Goal: Feedback & Contribution: Contribute content

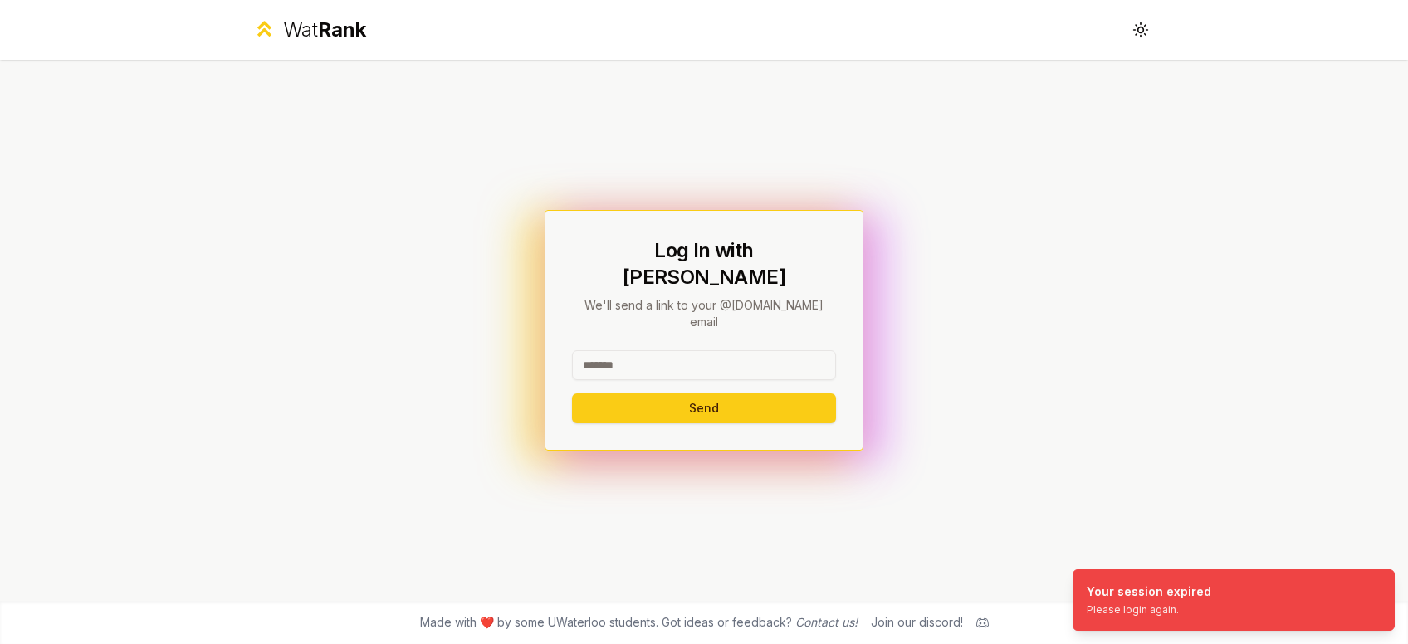
click at [688, 350] on input at bounding box center [704, 365] width 264 height 30
type input "*******"
click at [572, 393] on button "Send" at bounding box center [704, 408] width 264 height 30
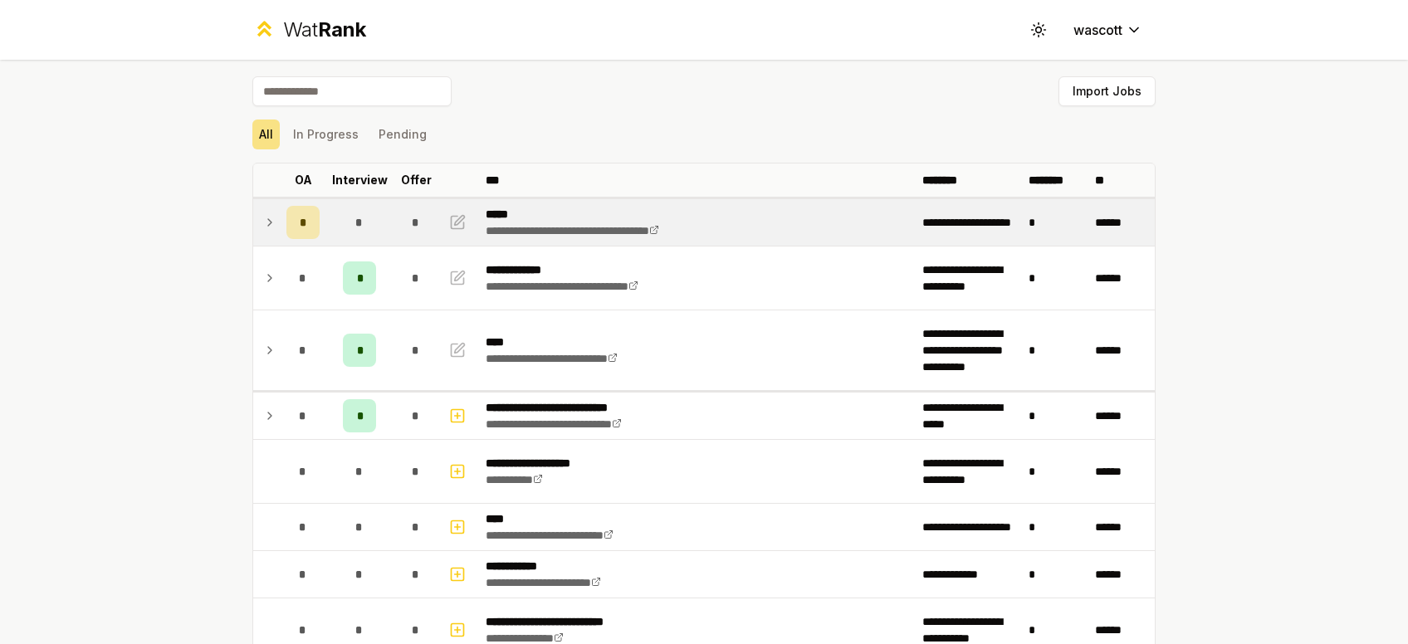
click at [364, 225] on div "*" at bounding box center [359, 222] width 33 height 33
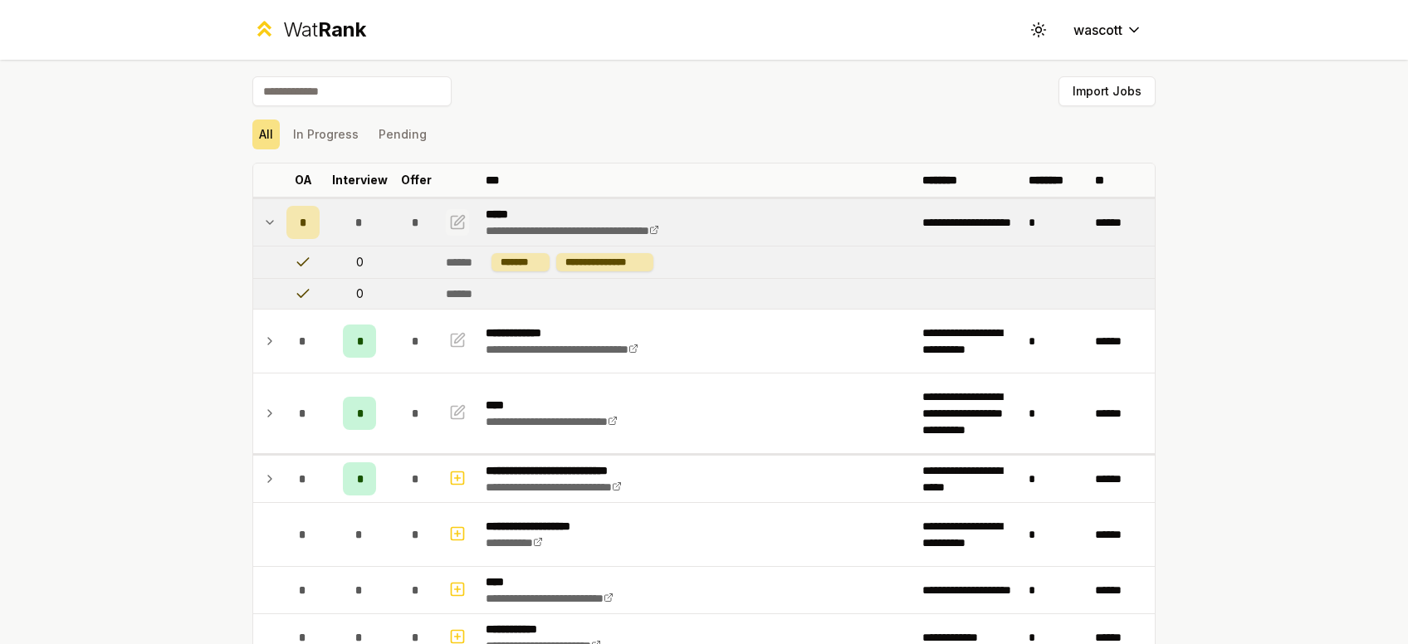
click at [453, 224] on icon "button" at bounding box center [457, 222] width 17 height 20
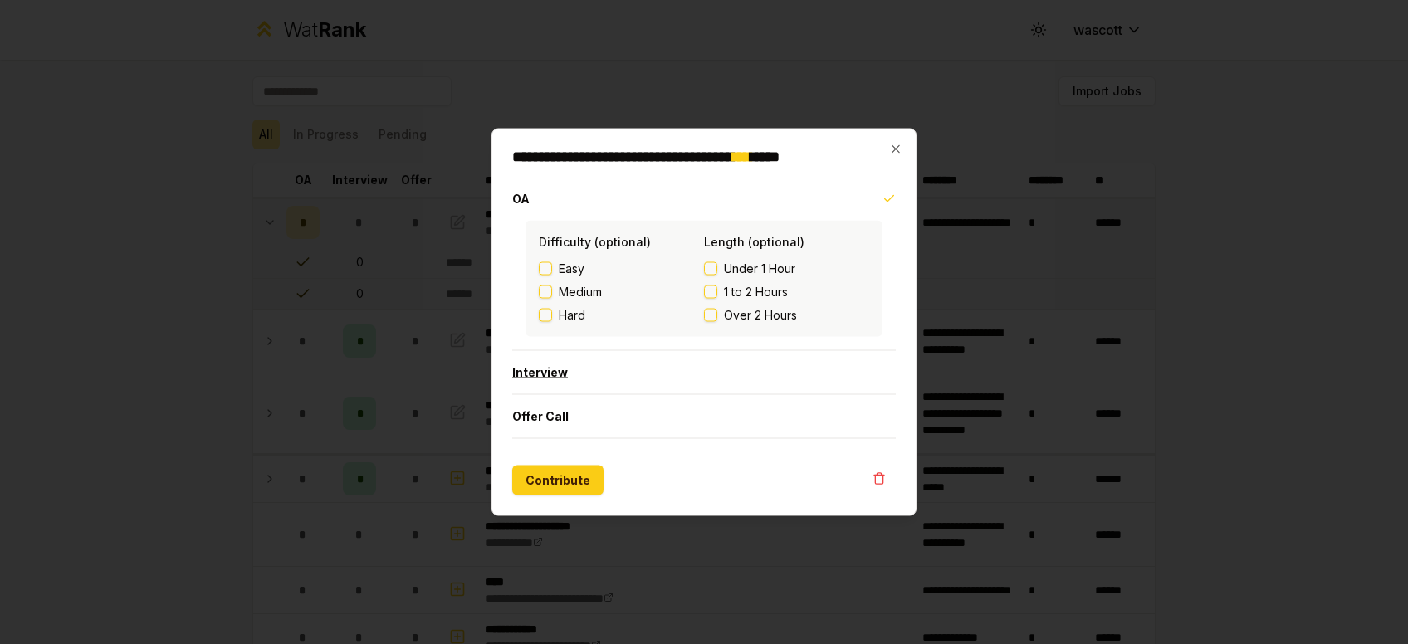
click at [569, 375] on button "Interview" at bounding box center [703, 372] width 383 height 43
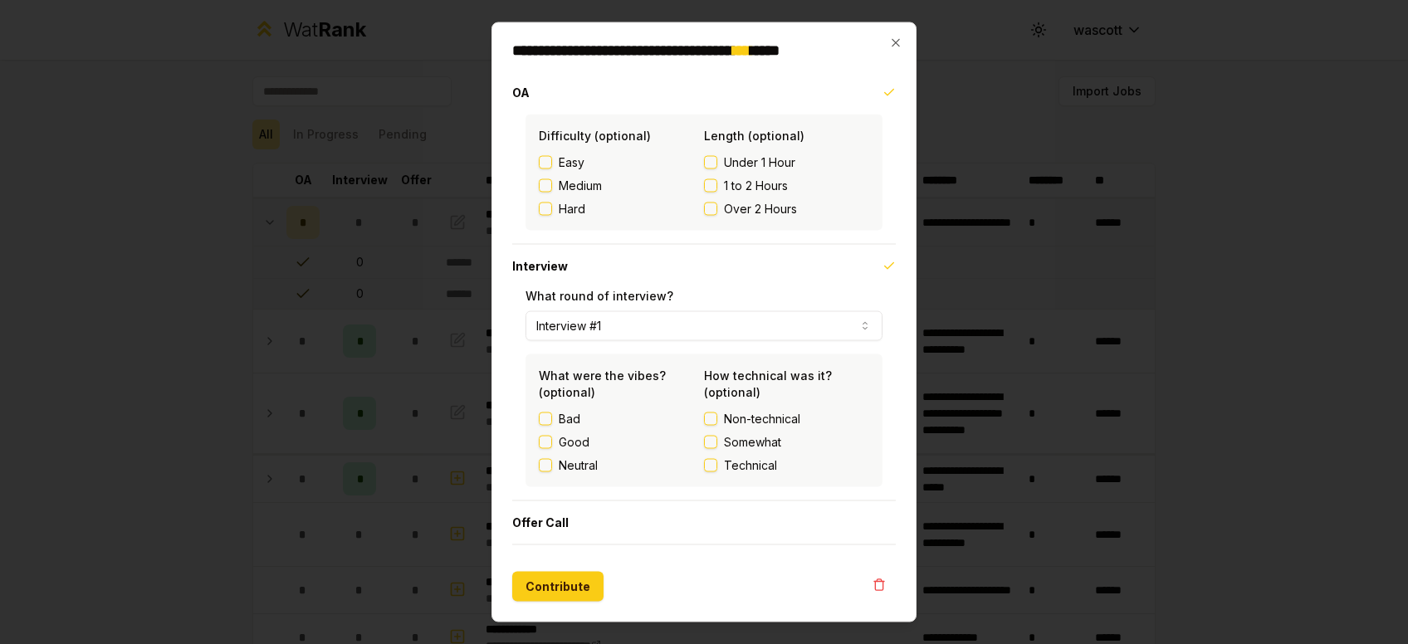
click at [551, 607] on div "**********" at bounding box center [703, 322] width 425 height 600
click at [551, 606] on div "**********" at bounding box center [703, 322] width 425 height 600
click at [567, 580] on button "Contribute" at bounding box center [557, 587] width 91 height 30
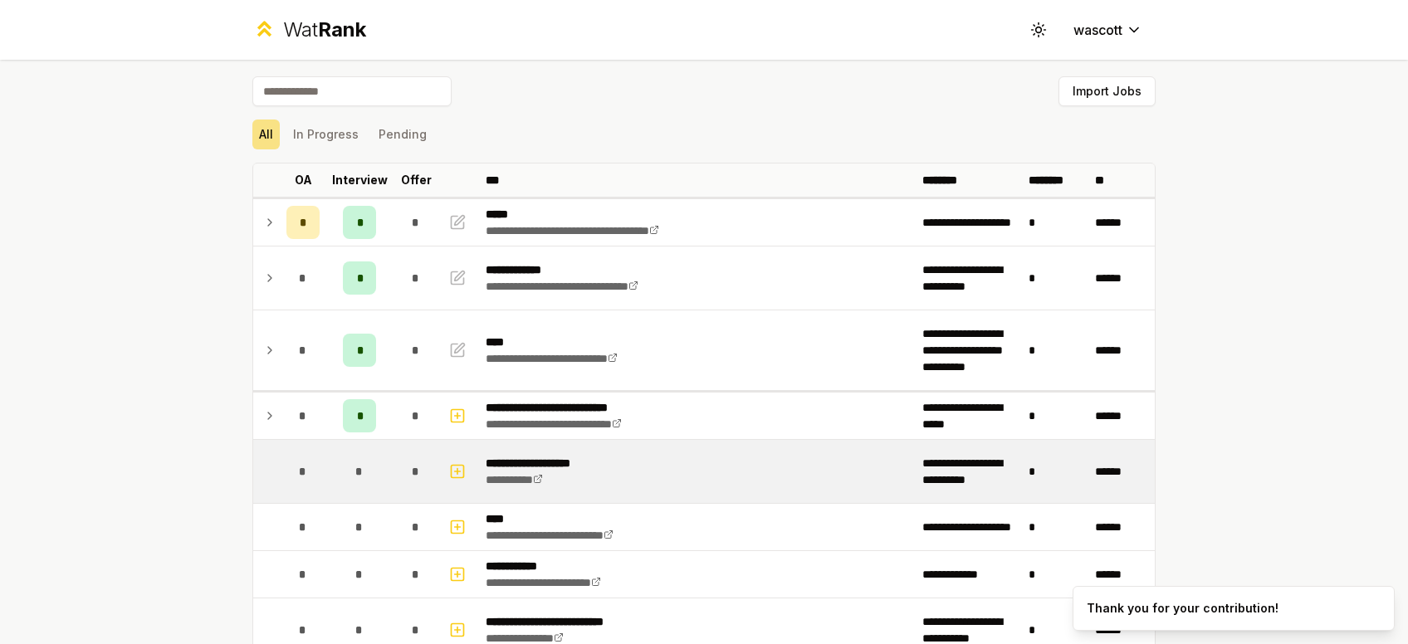
scroll to position [105, 0]
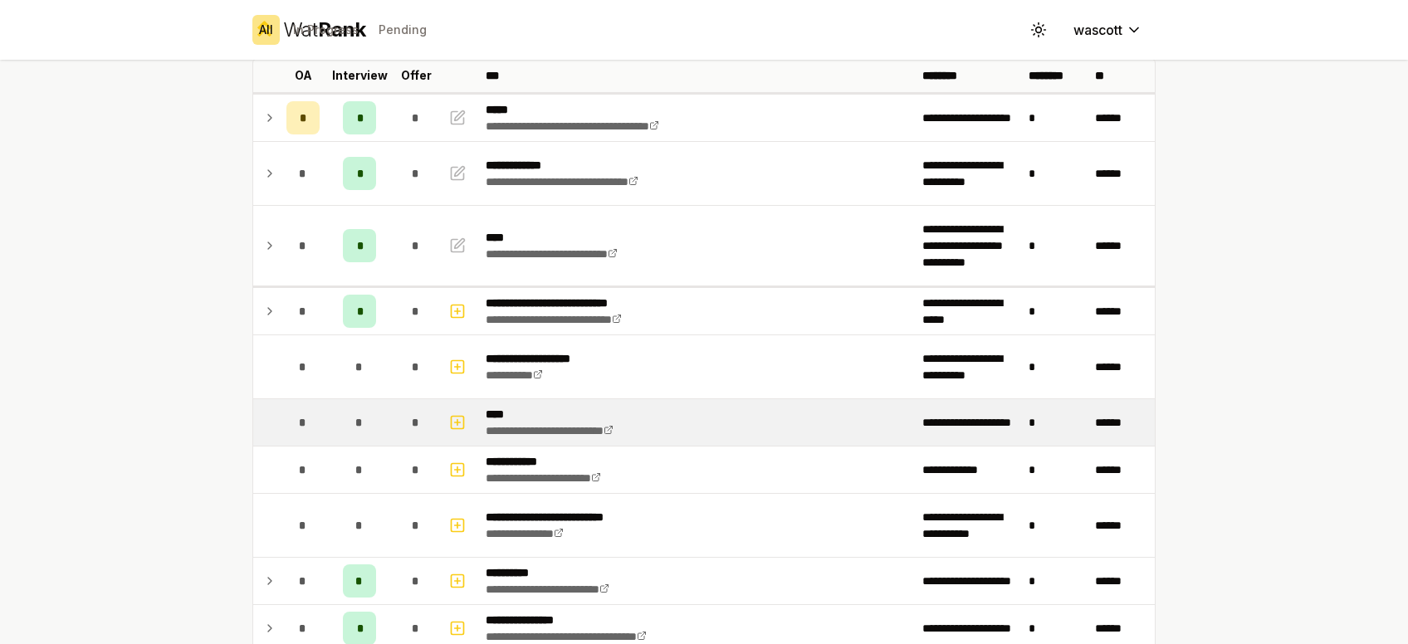
click at [361, 416] on span "*" at bounding box center [358, 422] width 7 height 17
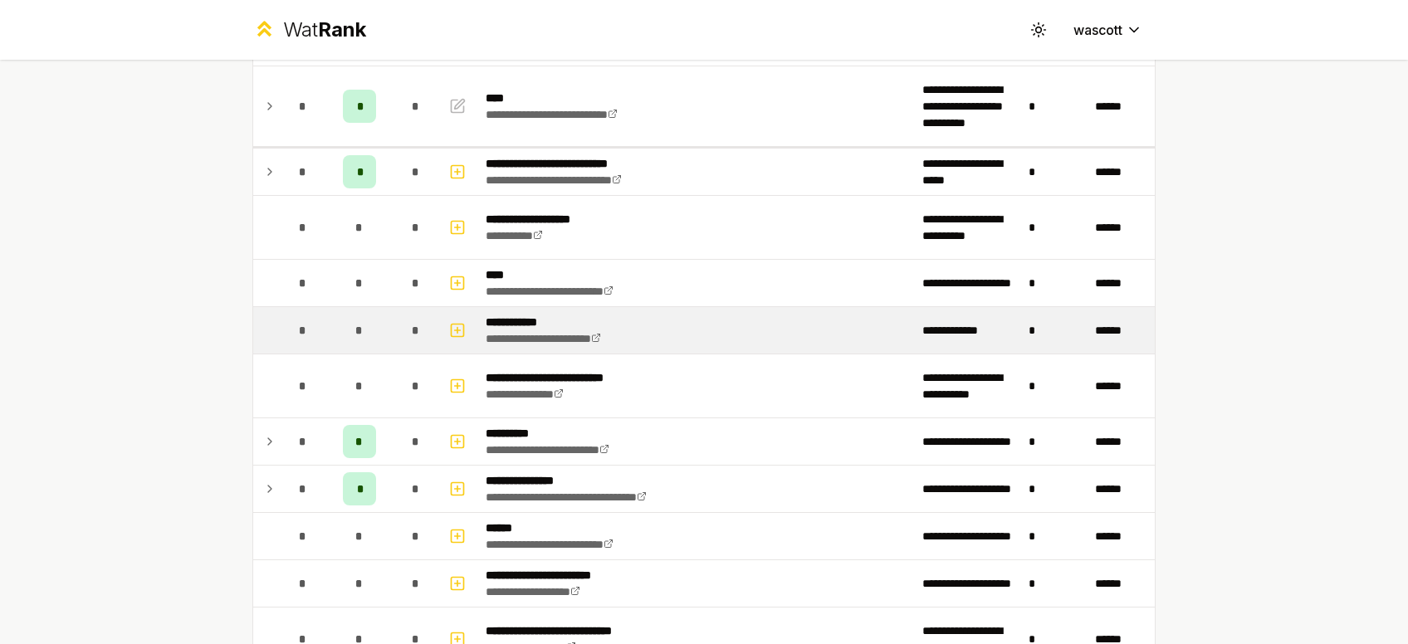
scroll to position [247, 0]
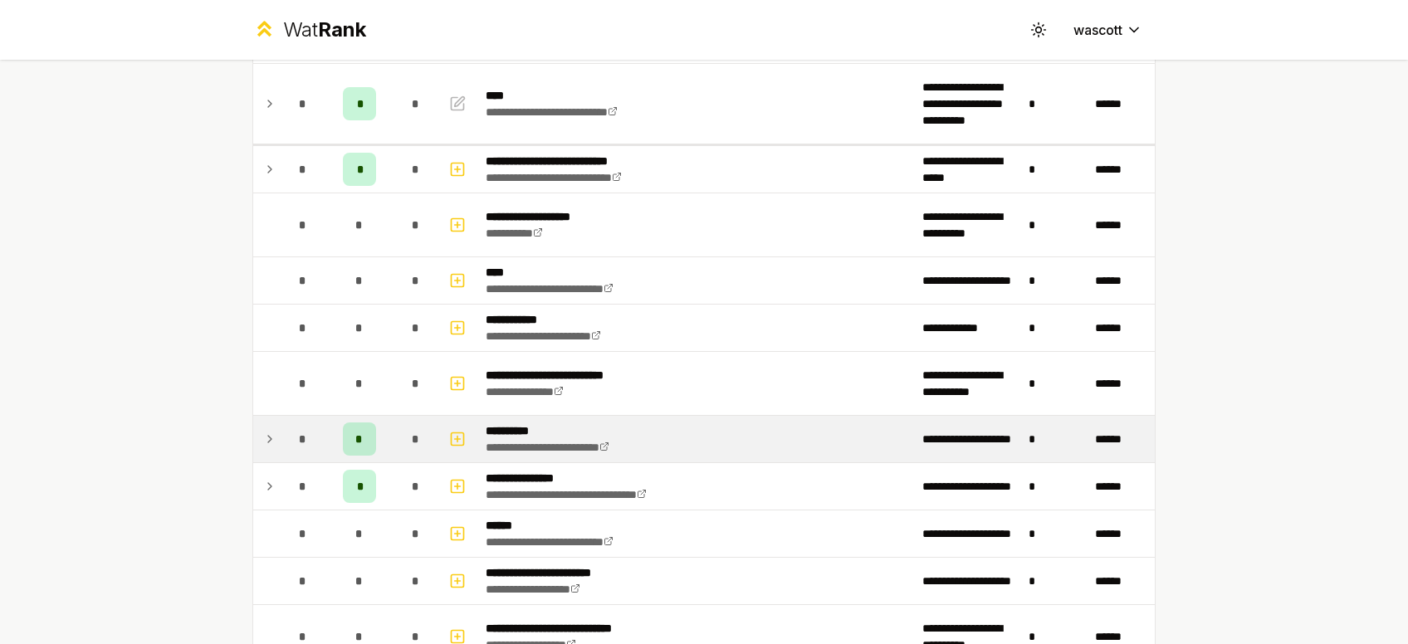
click at [321, 429] on td "*" at bounding box center [303, 439] width 46 height 46
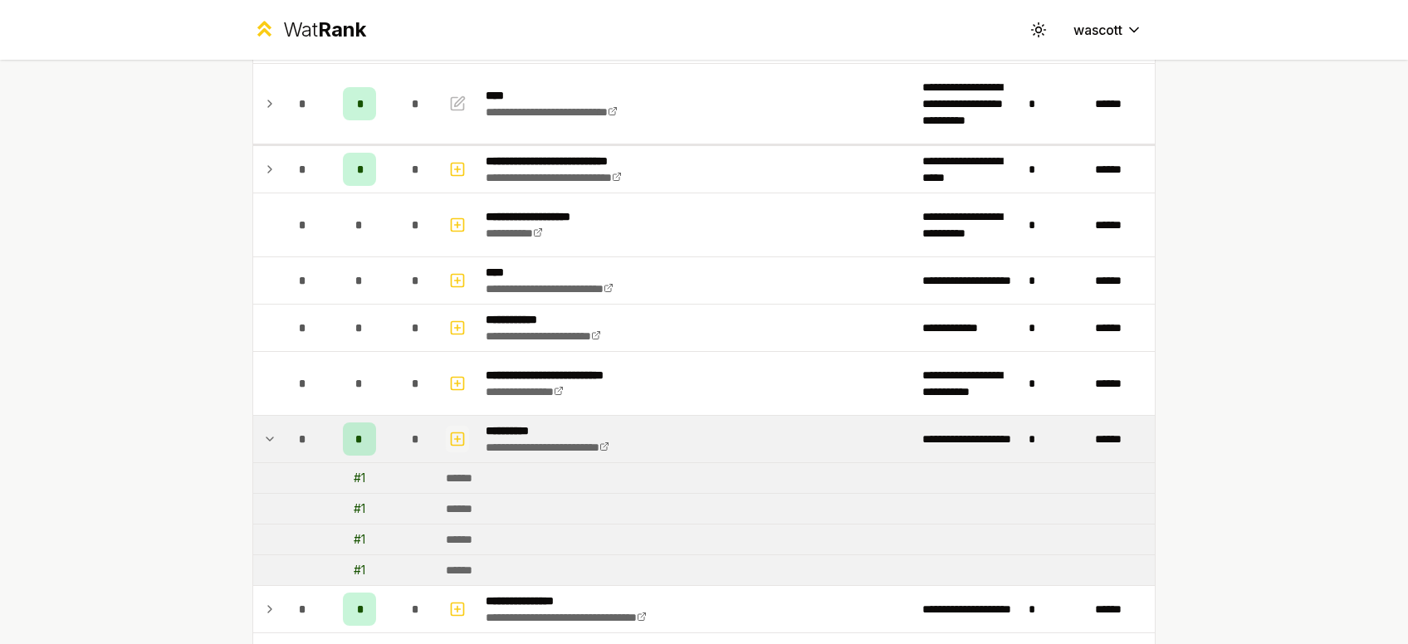
click at [456, 437] on icon "button" at bounding box center [457, 439] width 17 height 20
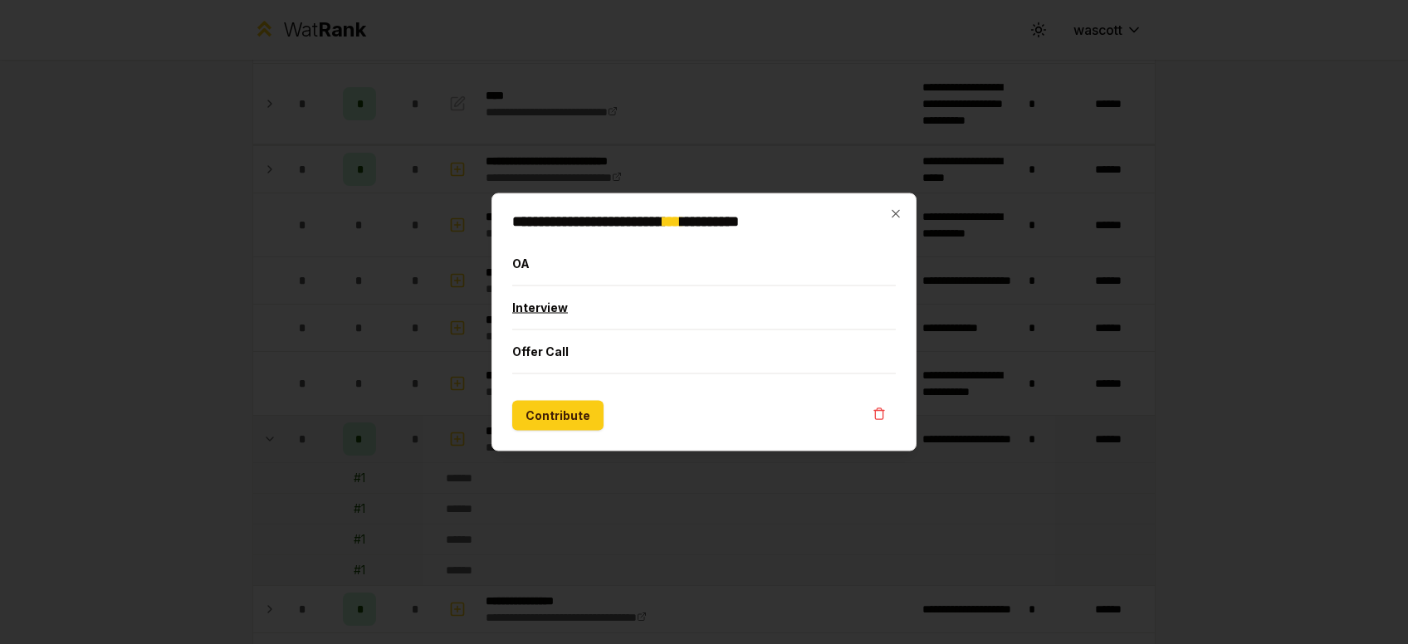
click at [550, 310] on button "Interview" at bounding box center [703, 307] width 383 height 43
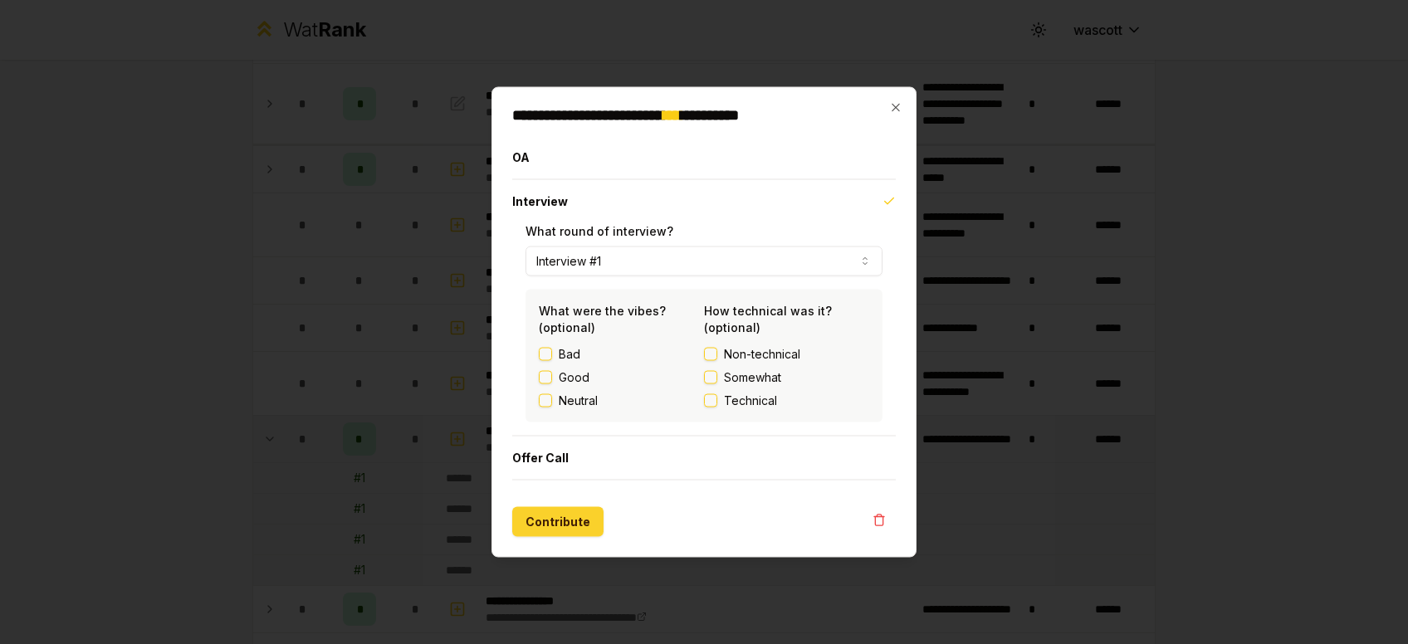
click at [545, 515] on button "Contribute" at bounding box center [557, 522] width 91 height 30
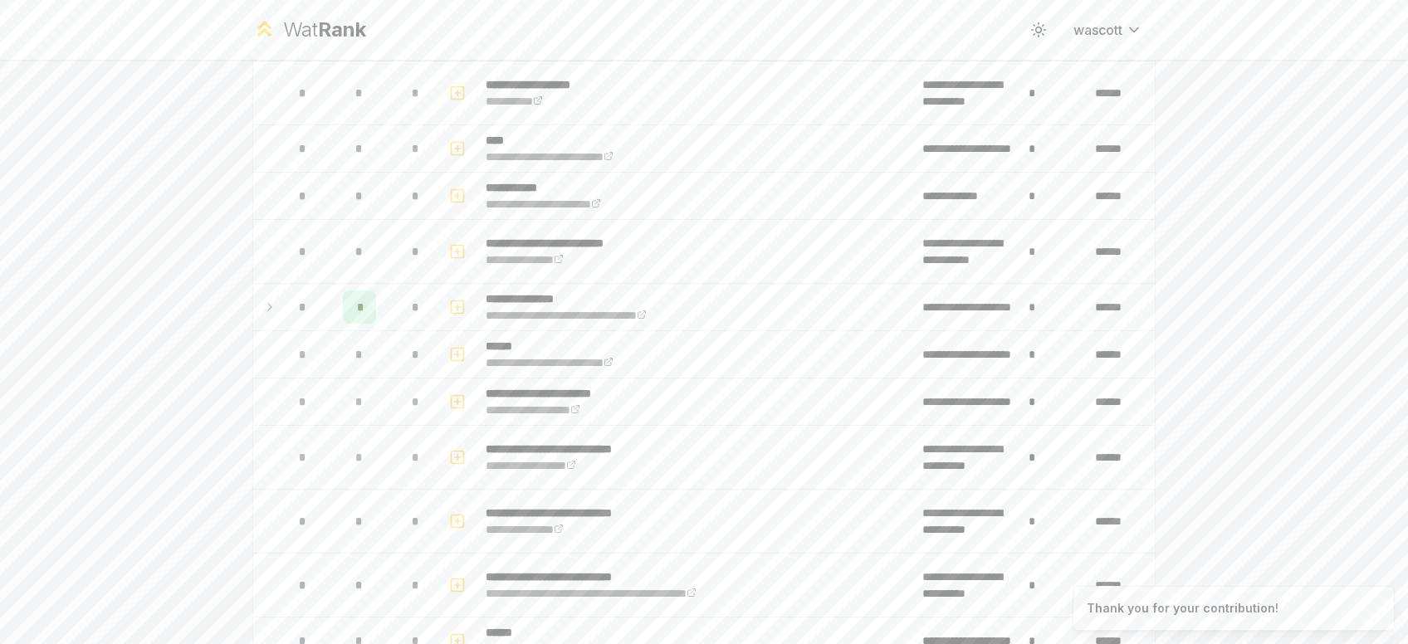
scroll to position [392, 0]
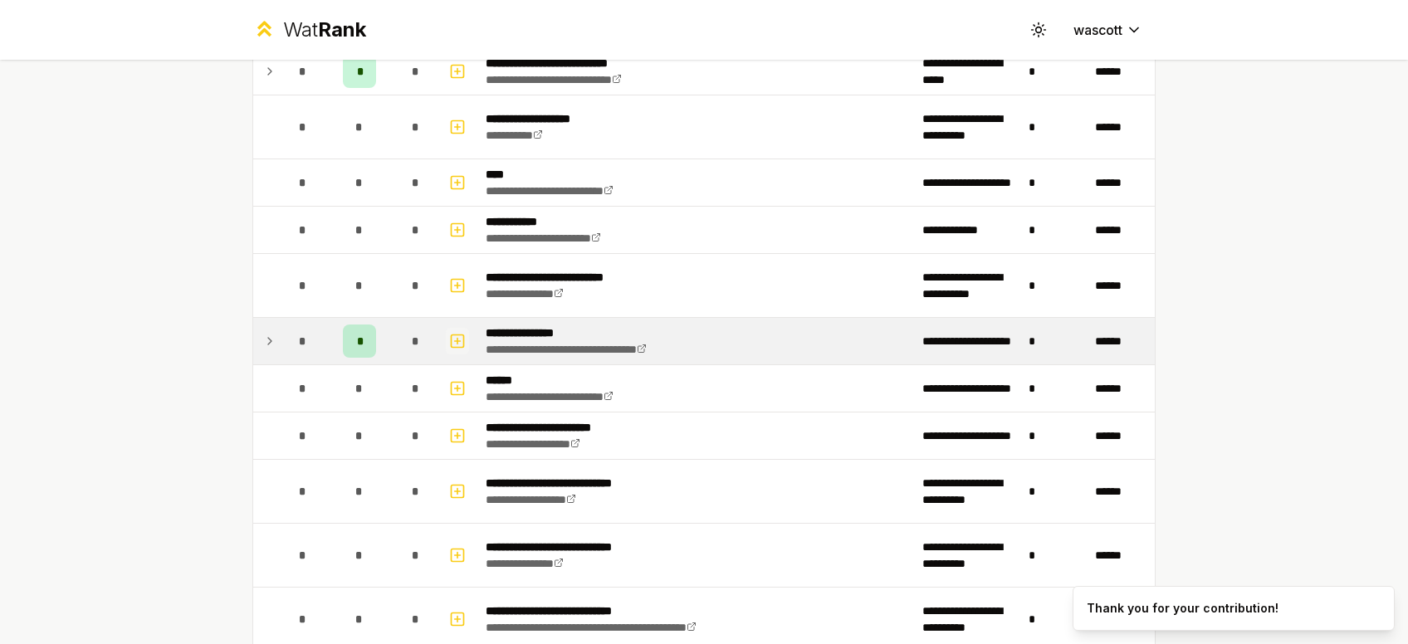
click at [465, 338] on icon "button" at bounding box center [457, 341] width 17 height 20
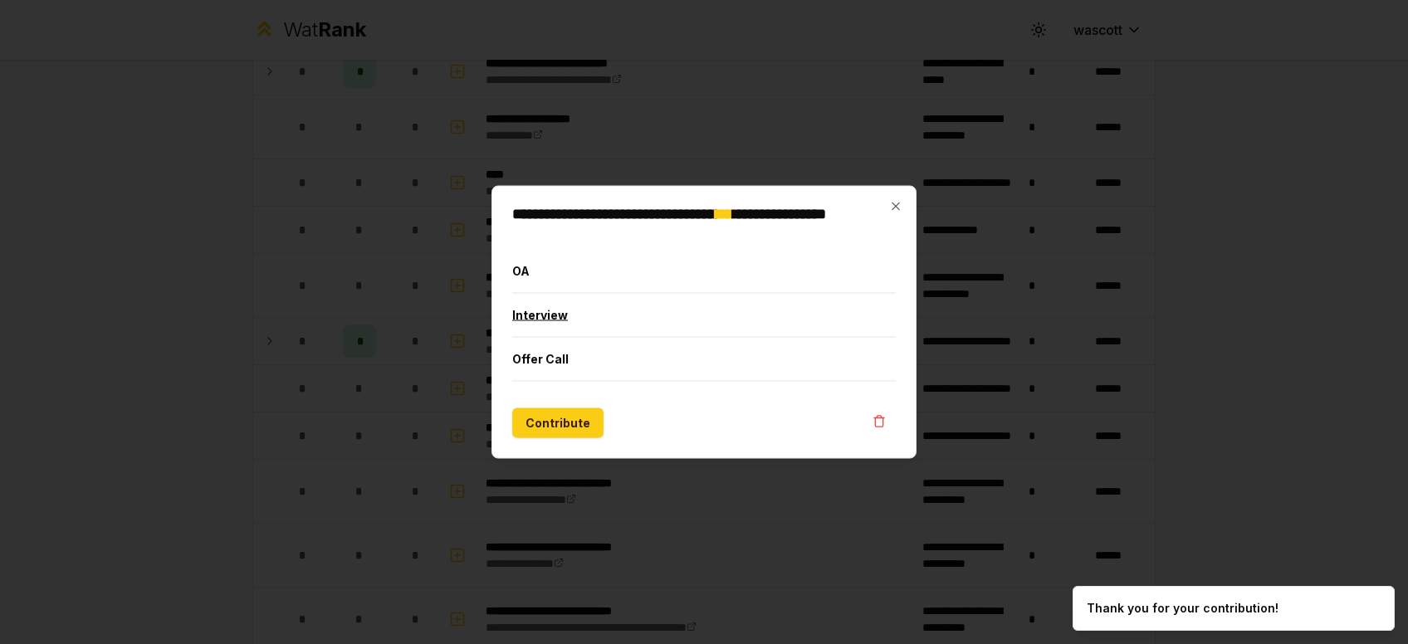
click at [564, 319] on button "Interview" at bounding box center [703, 315] width 383 height 43
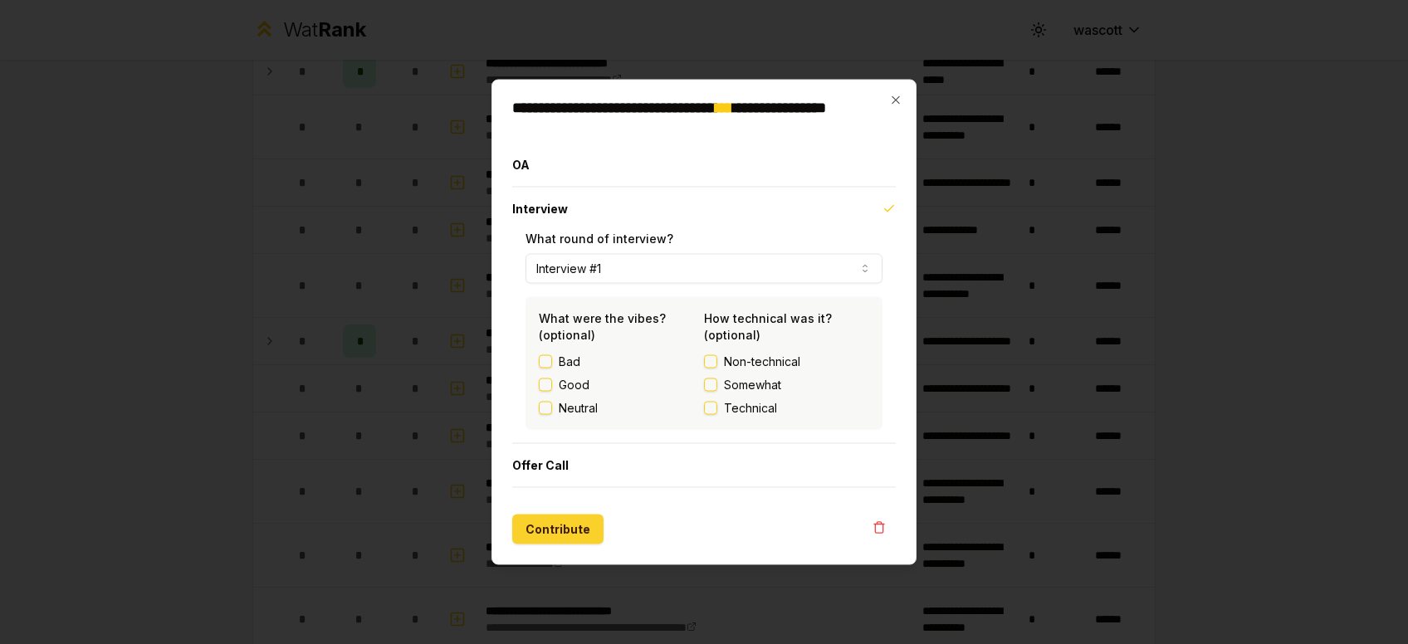
click at [544, 525] on button "Contribute" at bounding box center [557, 530] width 91 height 30
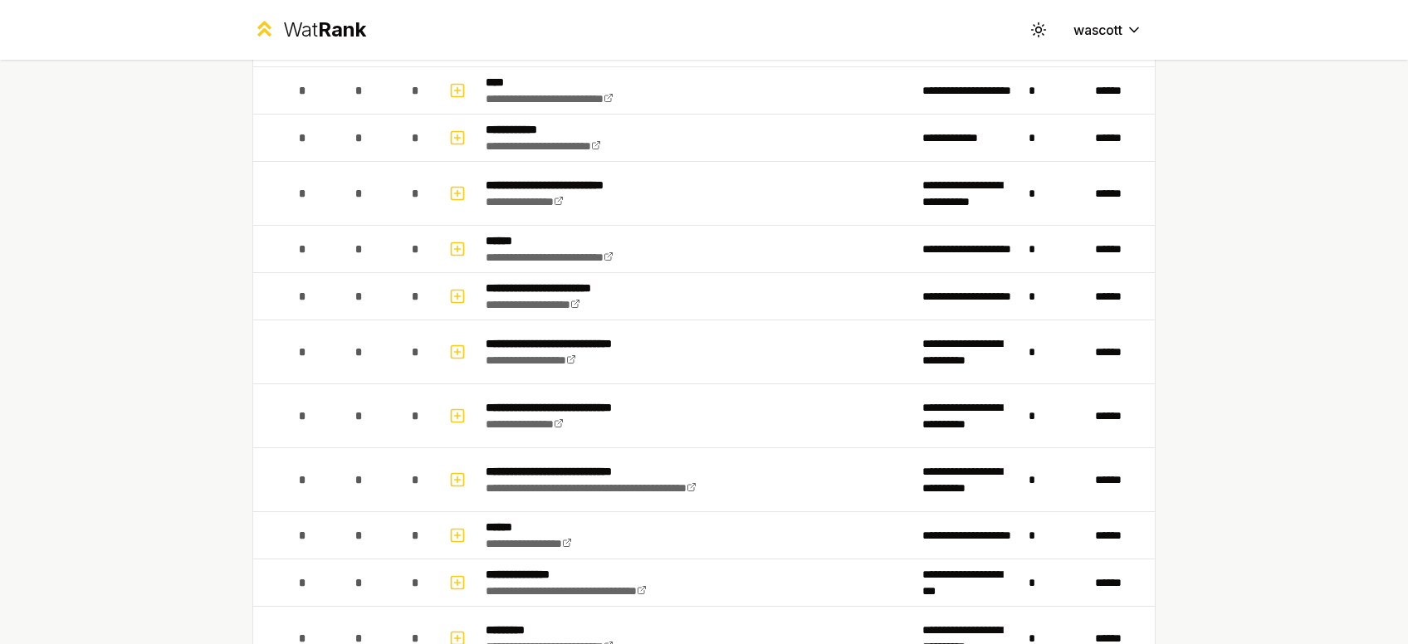
scroll to position [533, 0]
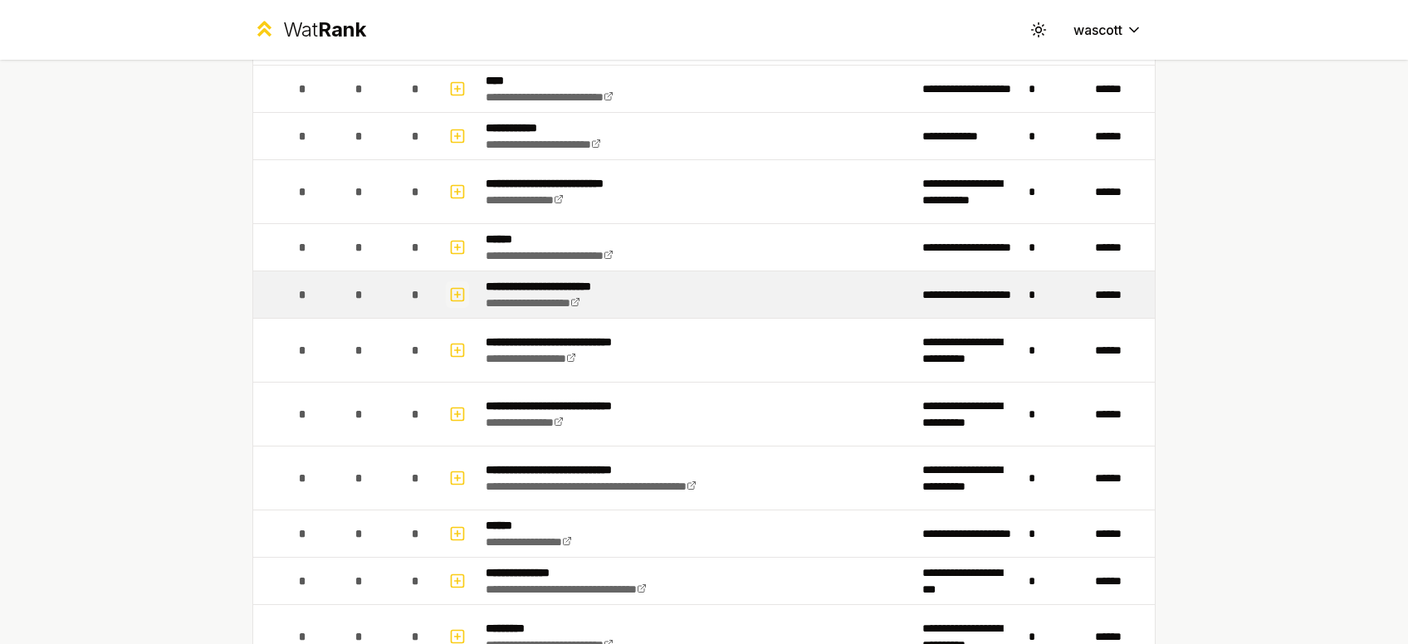
click at [454, 288] on rect "button" at bounding box center [458, 294] width 12 height 12
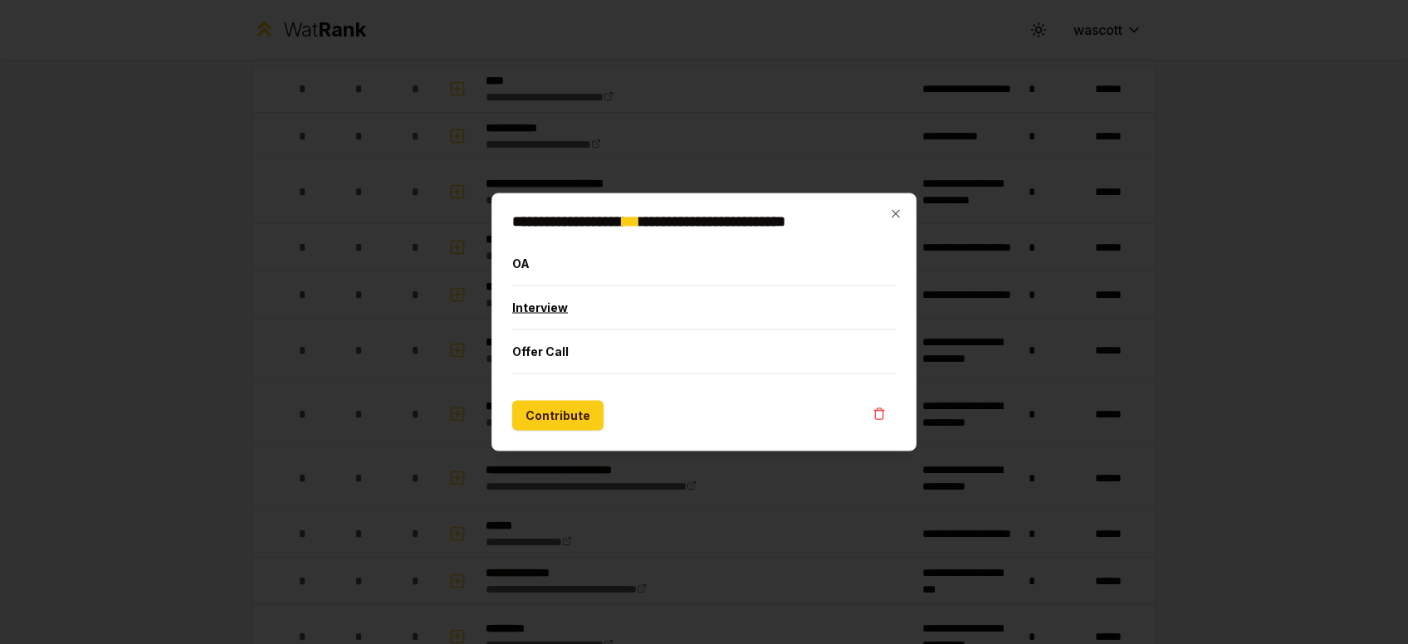
click at [597, 306] on button "Interview" at bounding box center [703, 307] width 383 height 43
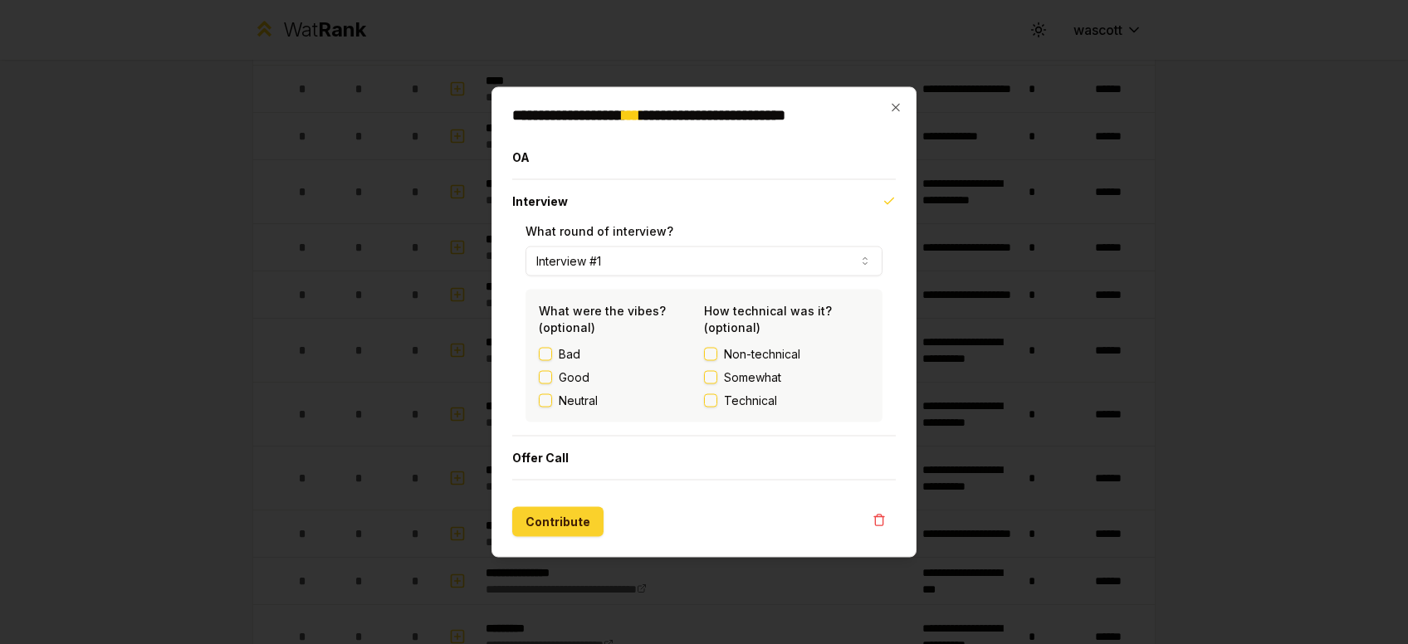
click at [564, 522] on button "Contribute" at bounding box center [557, 522] width 91 height 30
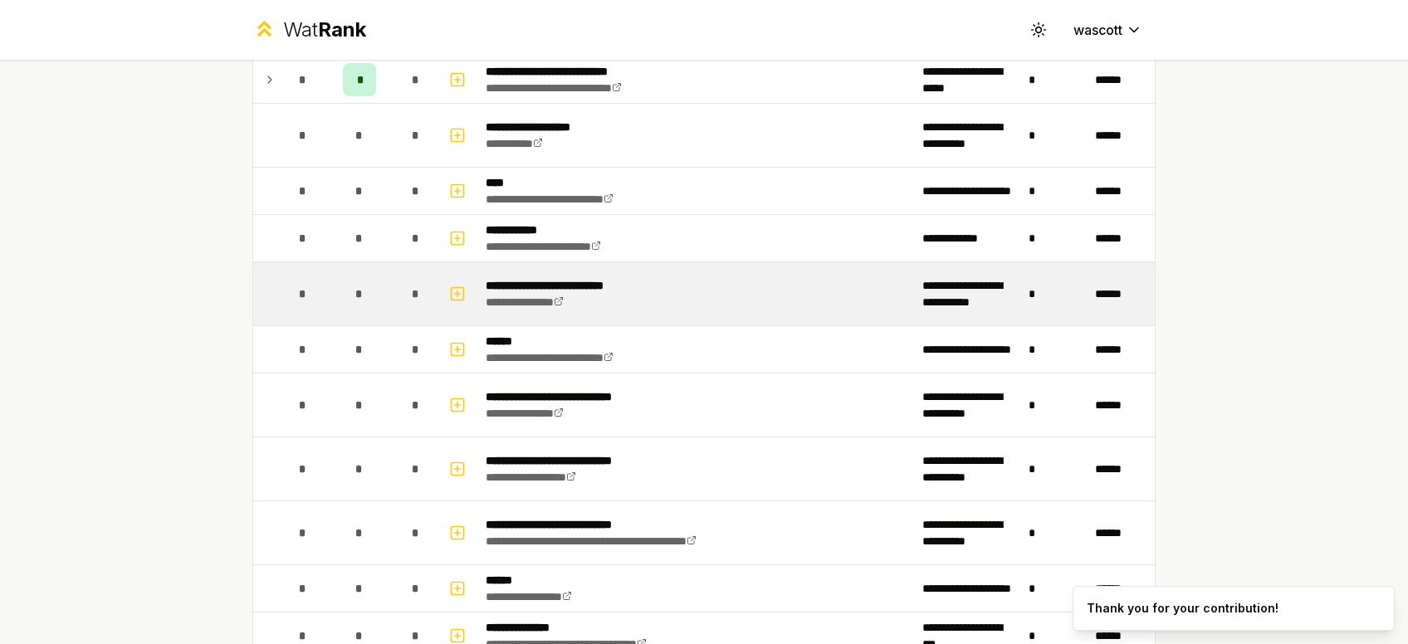
scroll to position [472, 0]
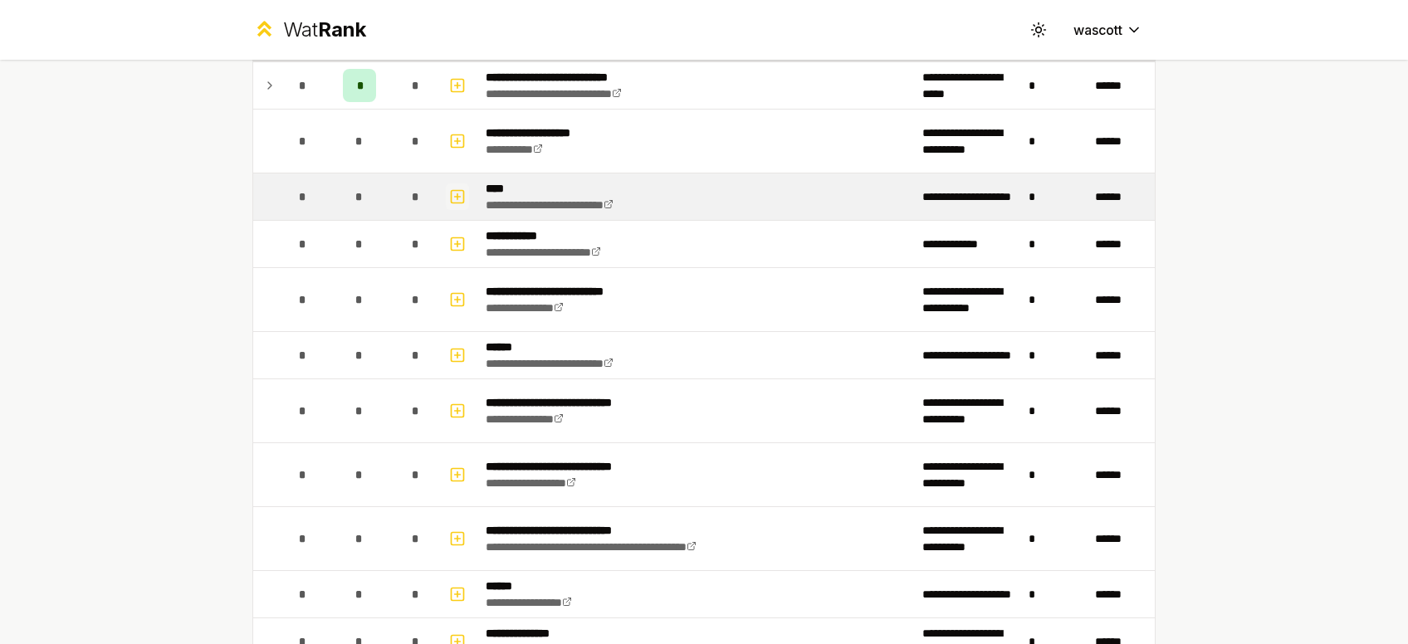
click at [453, 193] on icon "button" at bounding box center [457, 197] width 17 height 20
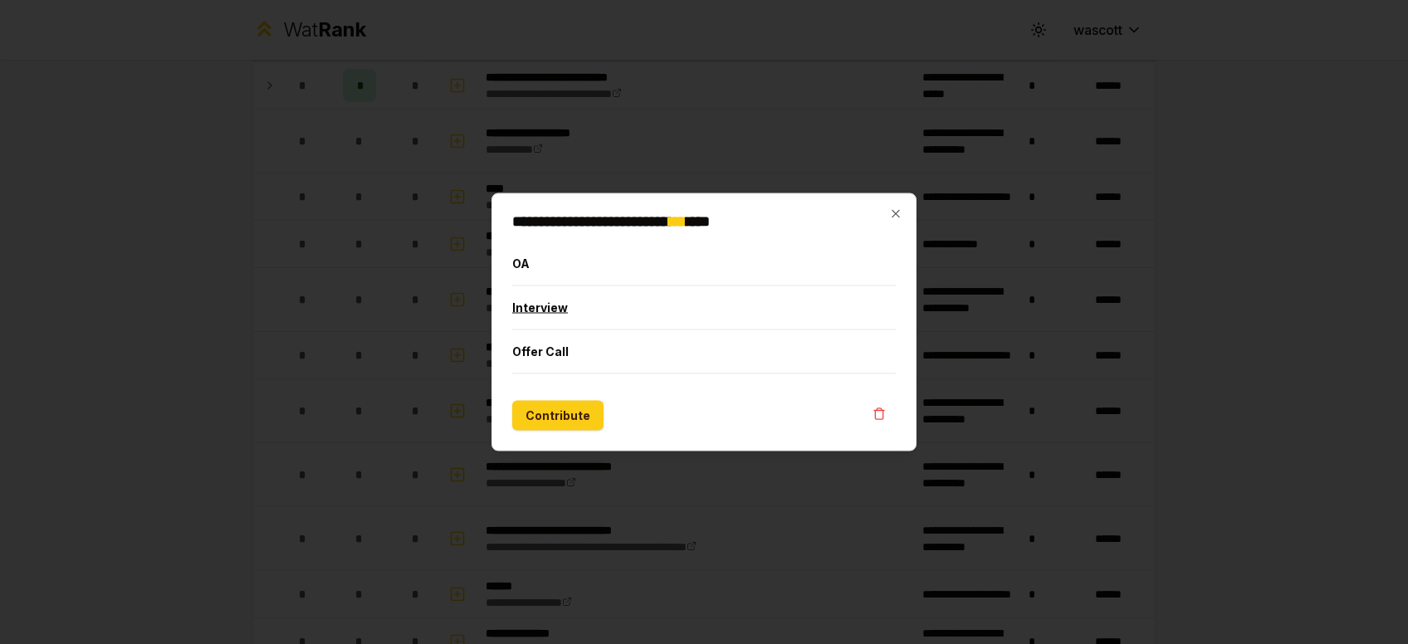
click at [621, 298] on button "Interview" at bounding box center [703, 307] width 383 height 43
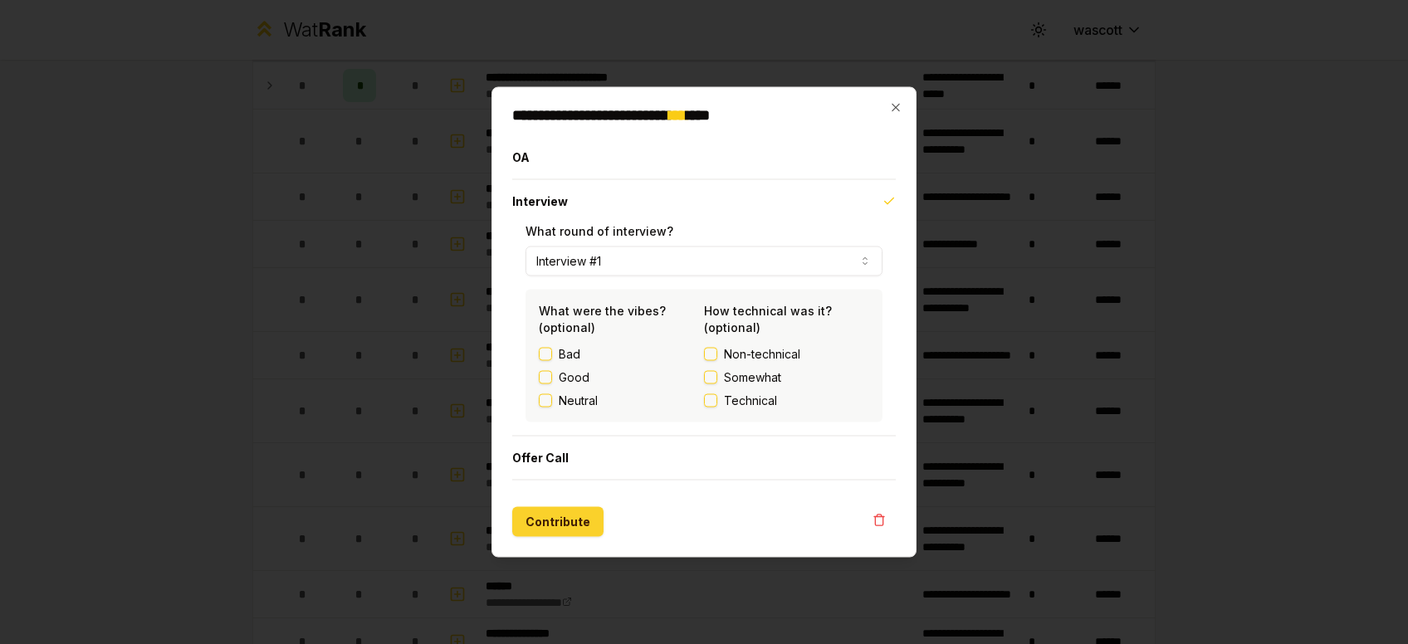
click at [549, 527] on button "Contribute" at bounding box center [557, 522] width 91 height 30
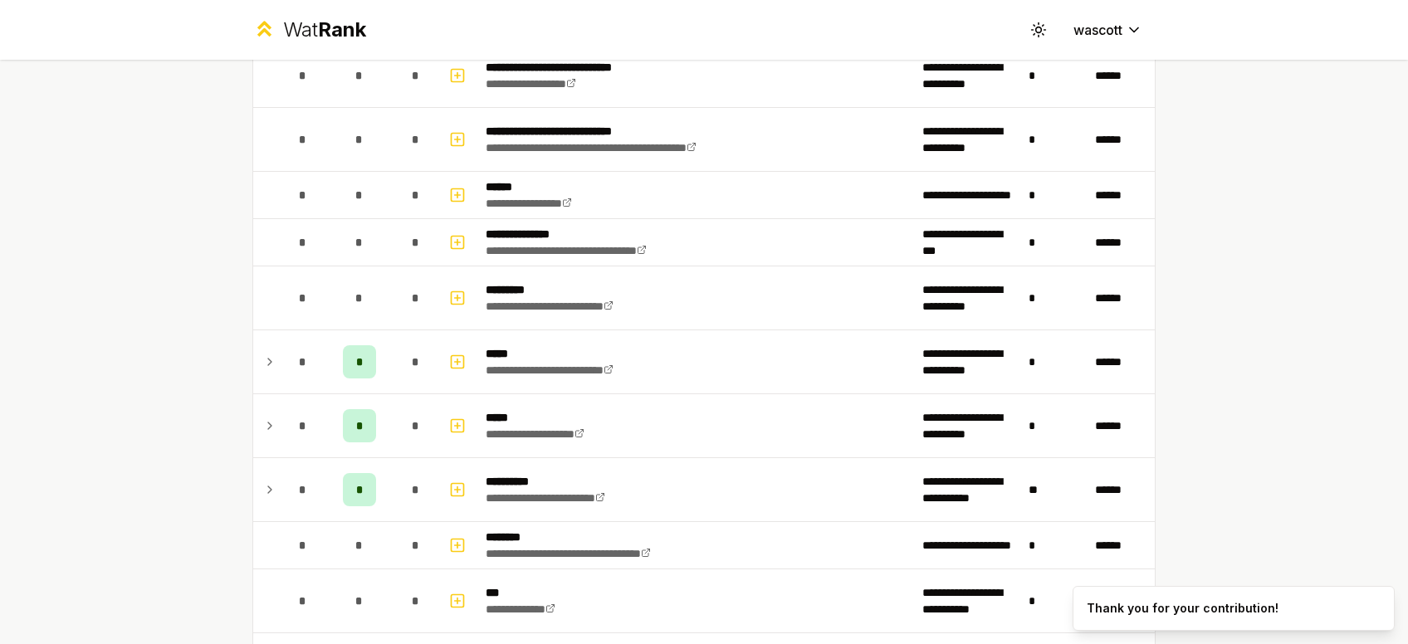
scroll to position [1003, 0]
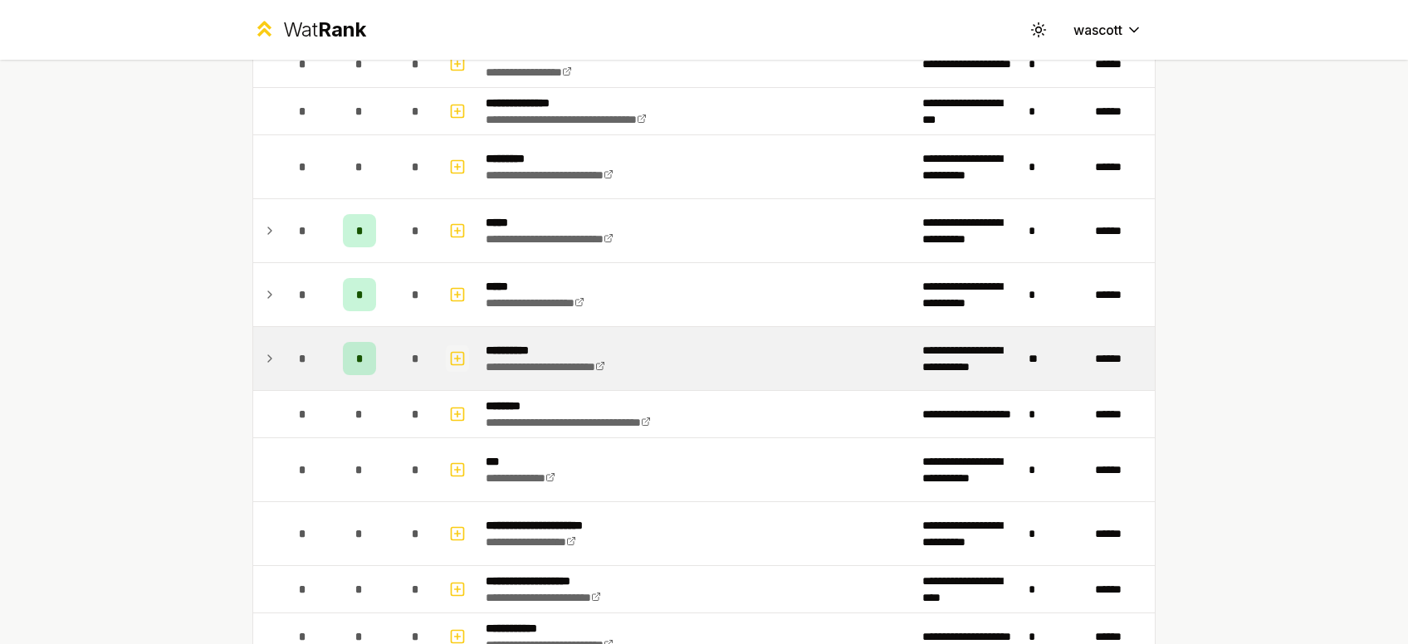
click at [463, 354] on rect "button" at bounding box center [458, 358] width 12 height 12
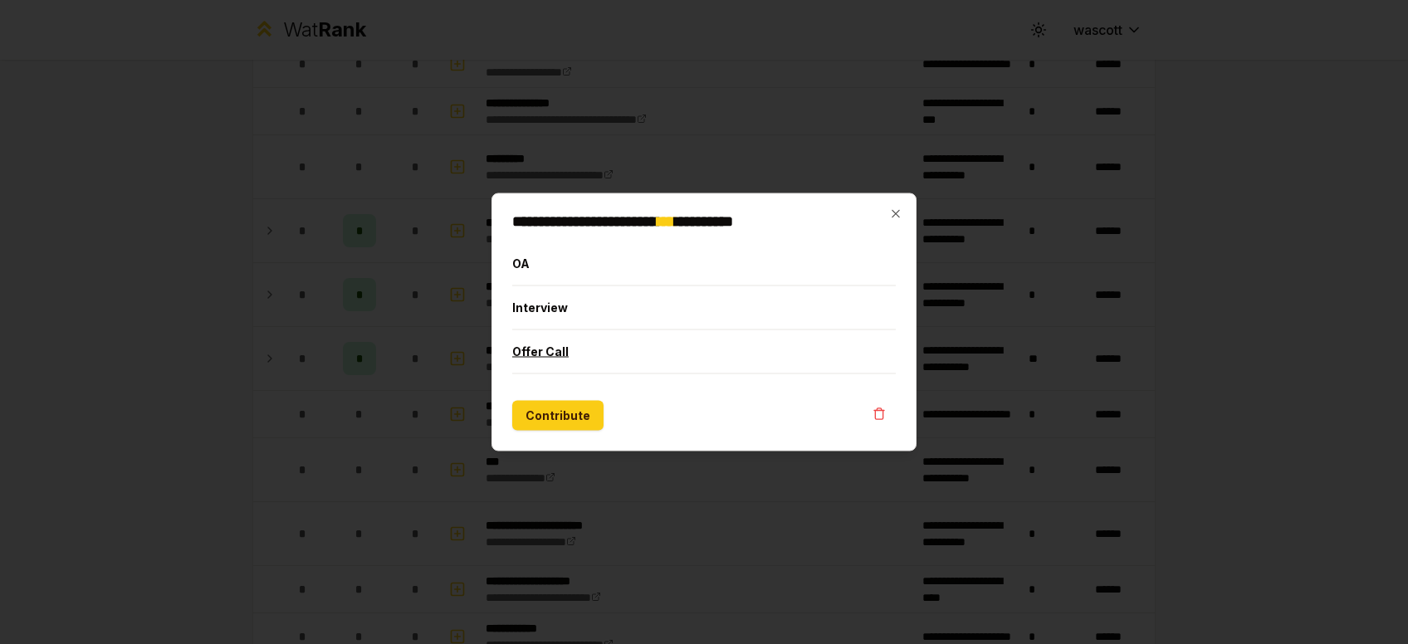
click at [587, 334] on button "Offer Call" at bounding box center [703, 351] width 383 height 43
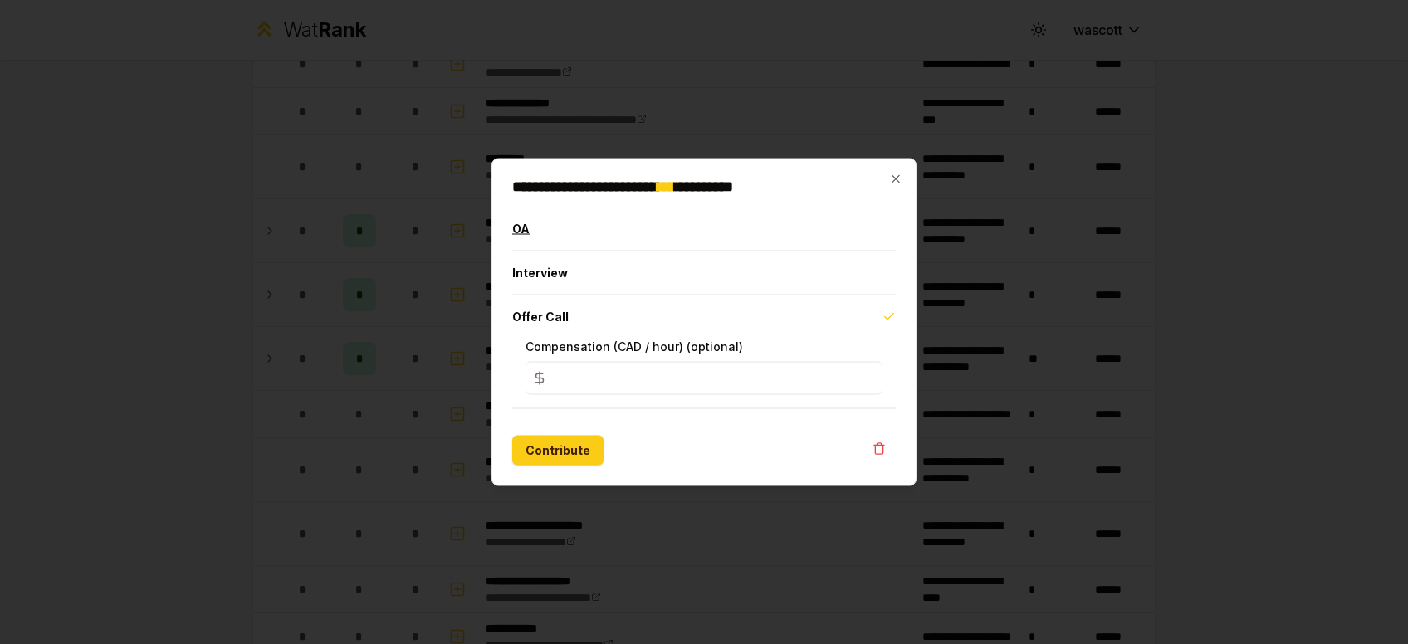
click at [601, 239] on button "OA" at bounding box center [703, 229] width 383 height 43
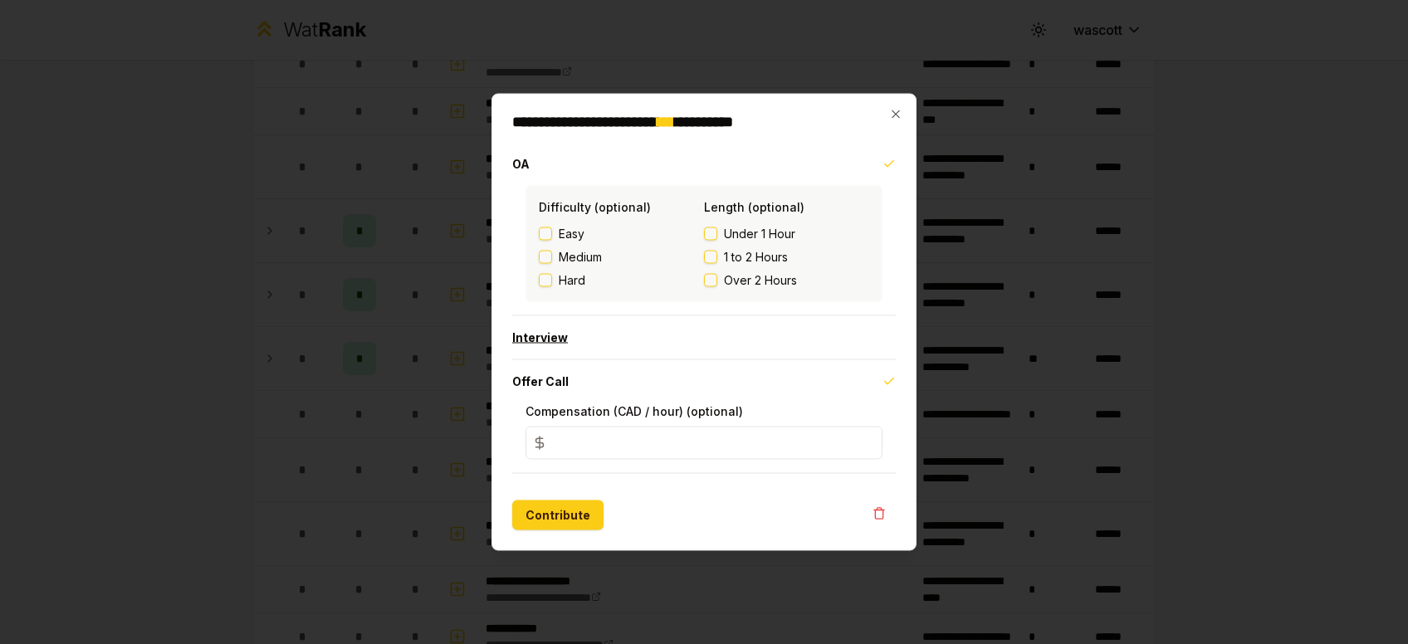
click at [607, 336] on button "Interview" at bounding box center [703, 337] width 383 height 43
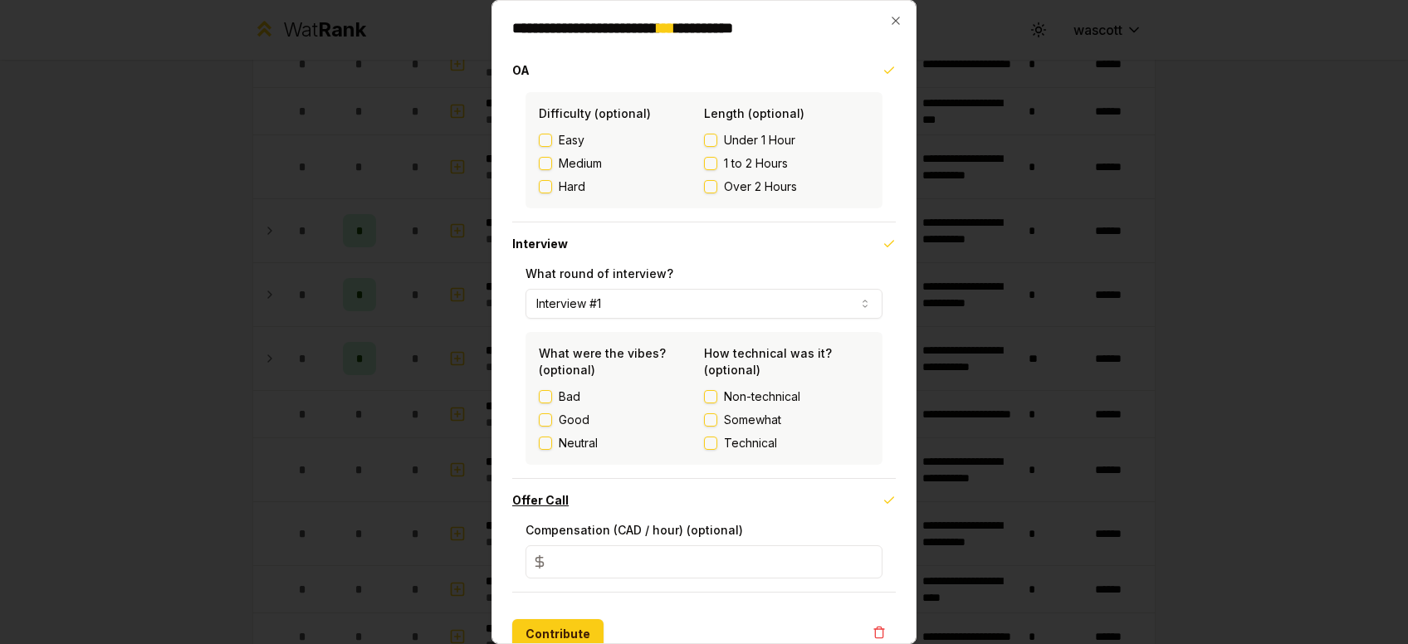
click at [884, 493] on button "Offer Call" at bounding box center [703, 500] width 383 height 43
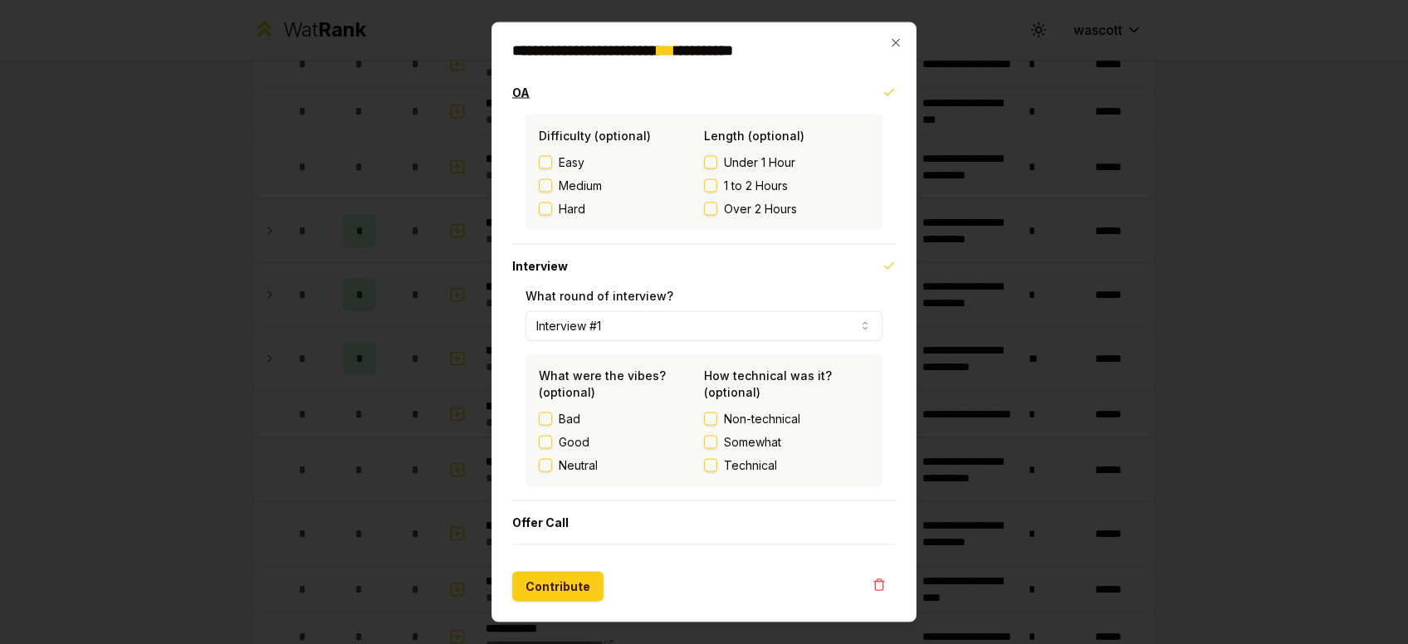
click at [696, 99] on button "OA" at bounding box center [703, 92] width 383 height 43
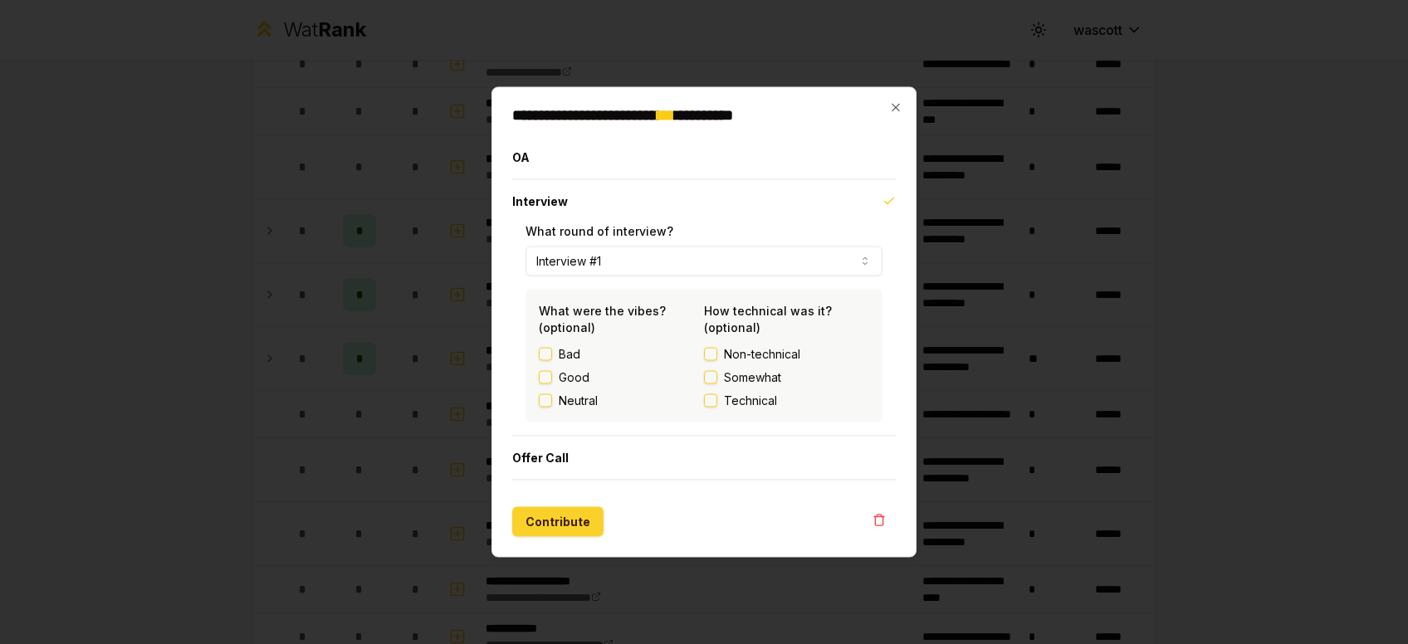
click at [544, 513] on button "Contribute" at bounding box center [557, 522] width 91 height 30
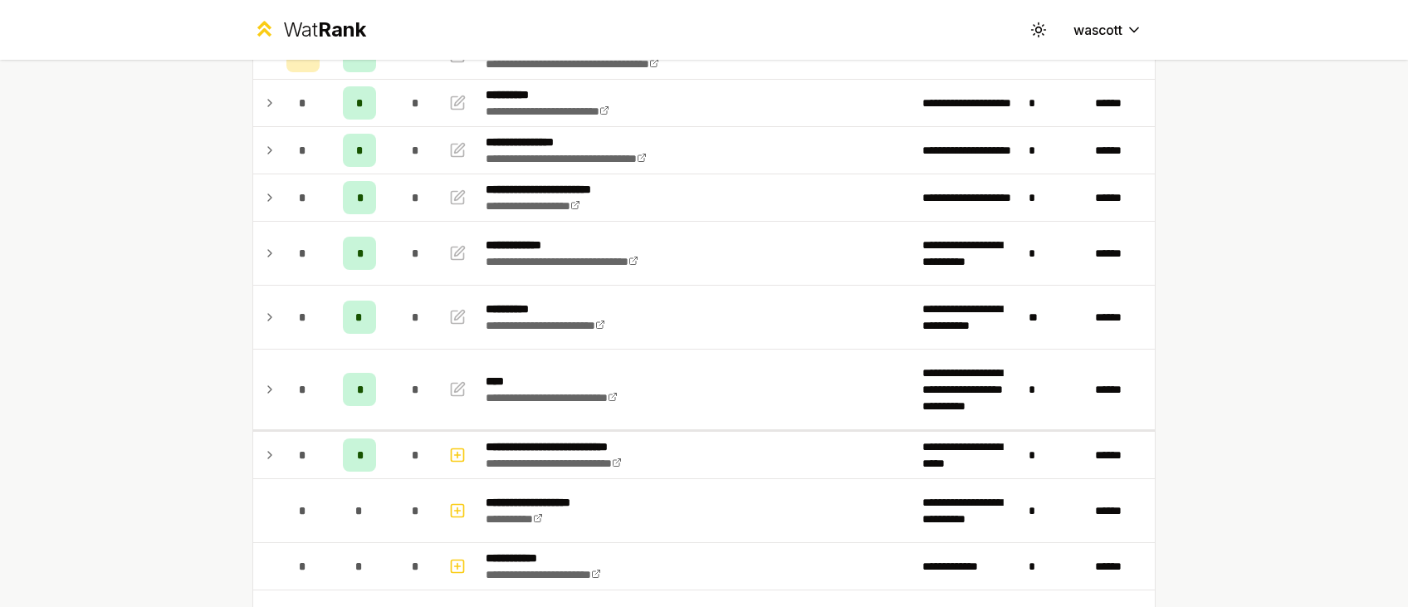
scroll to position [0, 0]
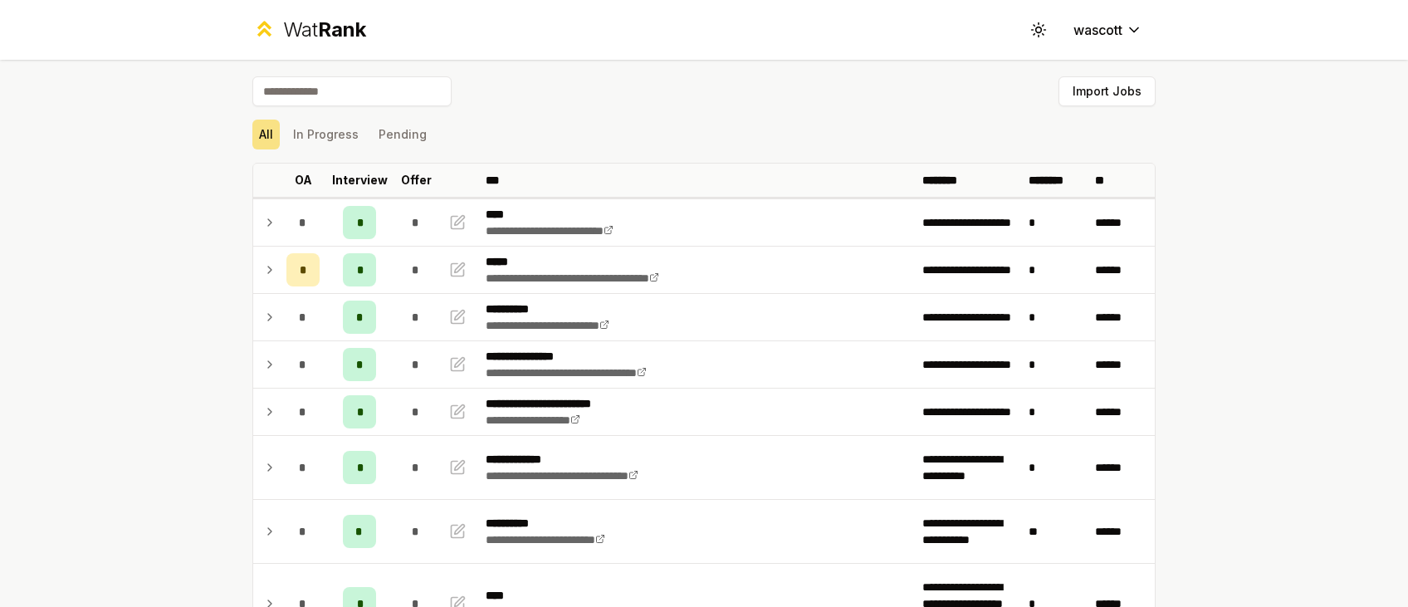
click at [559, 126] on div "All In Progress Pending" at bounding box center [703, 135] width 903 height 30
click at [1106, 106] on div "Import Jobs" at bounding box center [703, 94] width 903 height 37
click at [1114, 97] on button "Import Jobs" at bounding box center [1106, 91] width 97 height 30
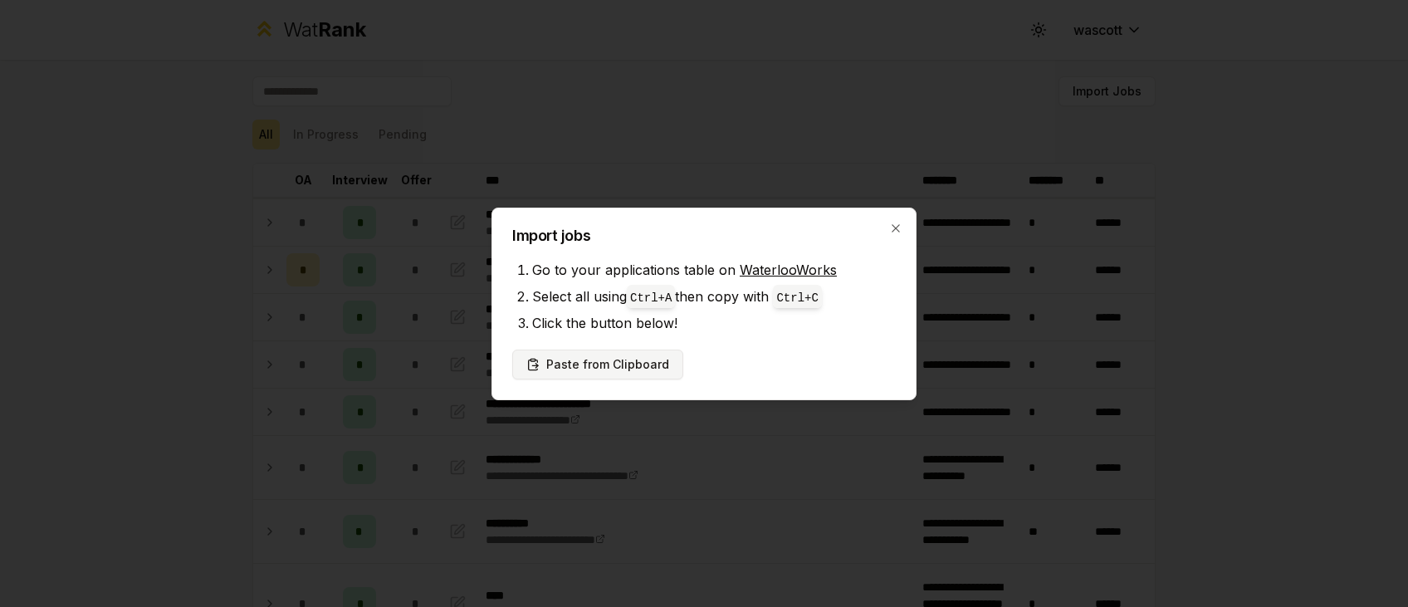
click at [580, 369] on button "Paste from Clipboard" at bounding box center [597, 364] width 171 height 30
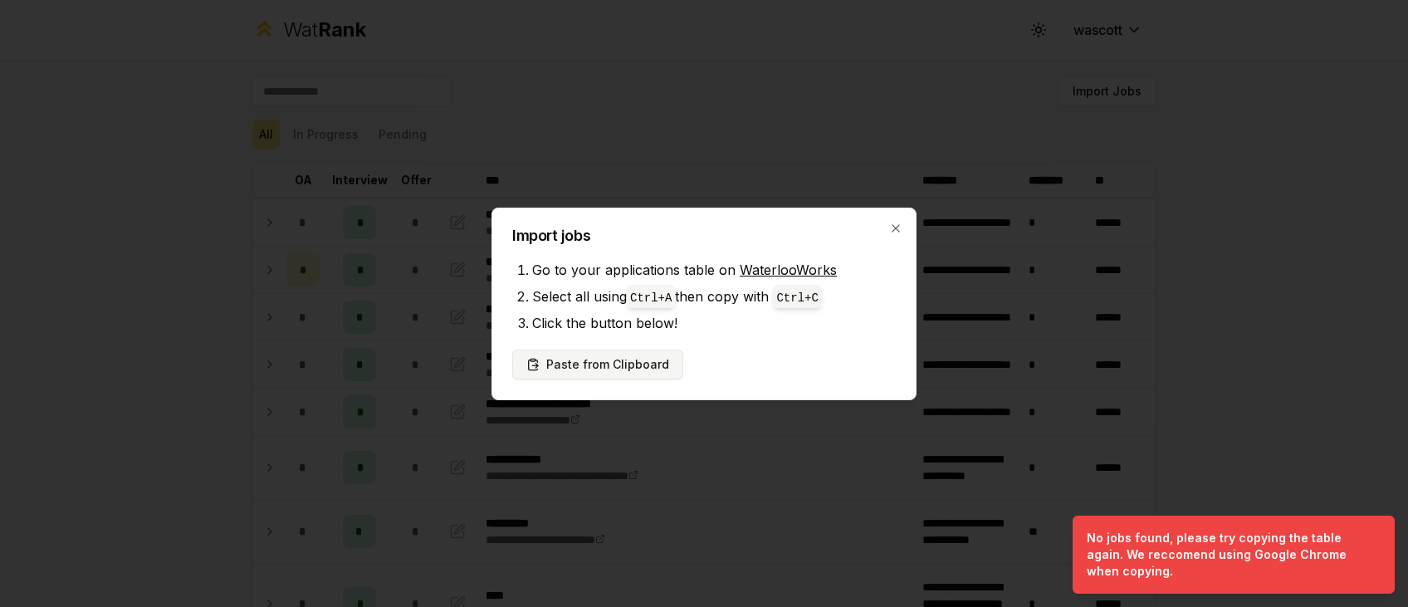
click at [586, 369] on button "Paste from Clipboard" at bounding box center [597, 364] width 171 height 30
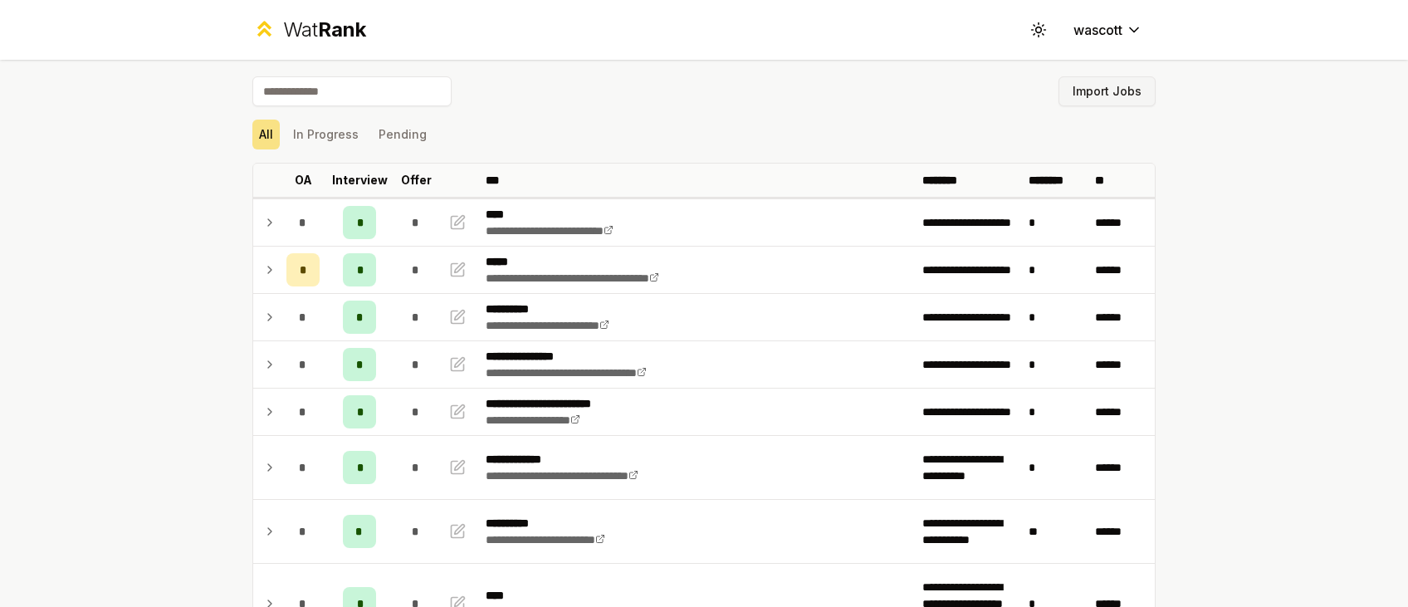
click at [1099, 90] on button "Import Jobs" at bounding box center [1106, 91] width 97 height 30
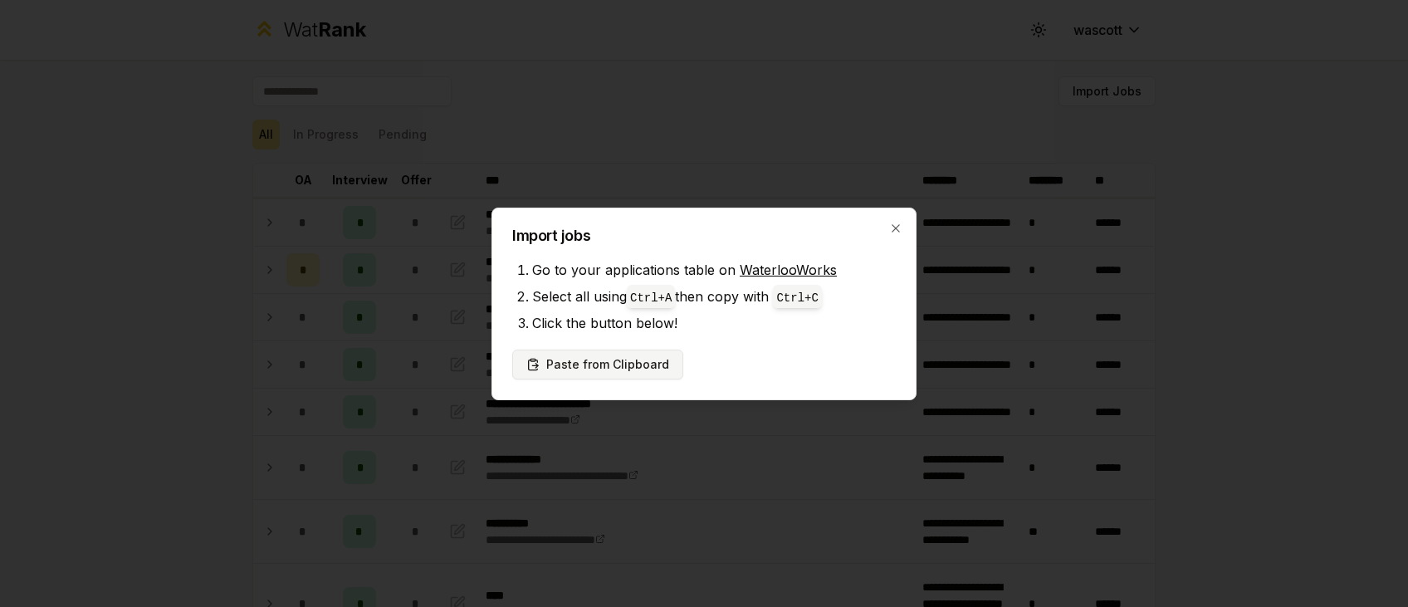
click at [588, 359] on button "Paste from Clipboard" at bounding box center [597, 364] width 171 height 30
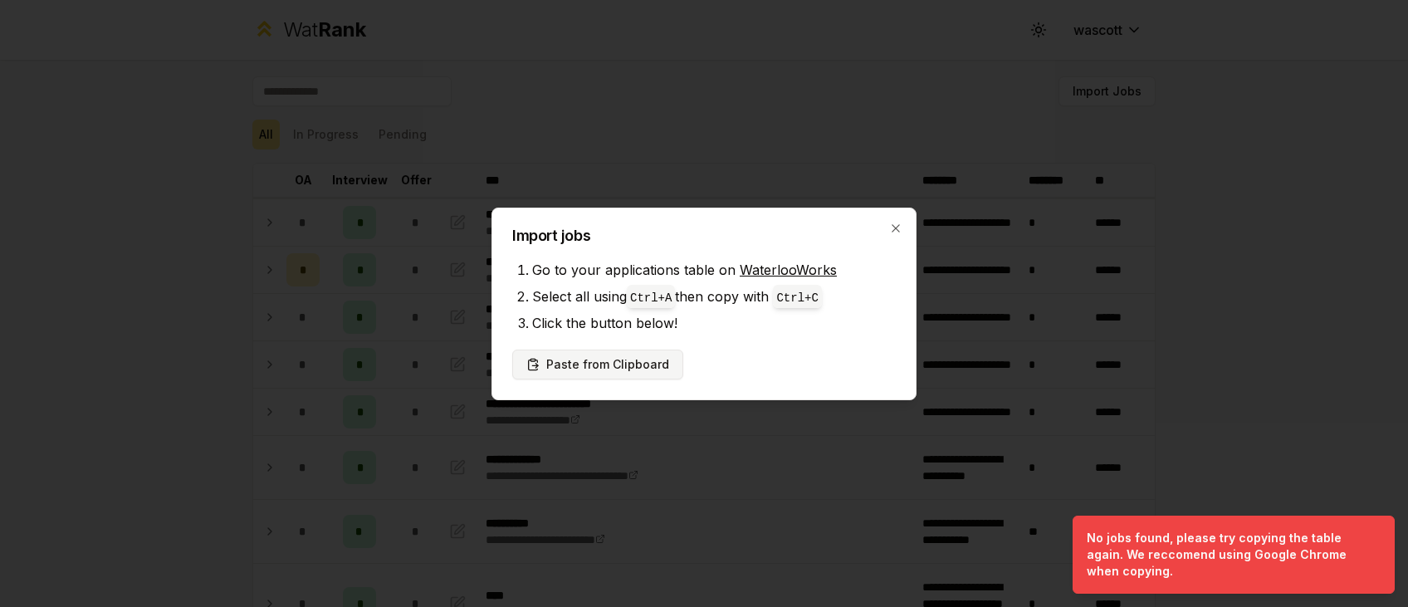
click at [600, 354] on button "Paste from Clipboard" at bounding box center [597, 364] width 171 height 30
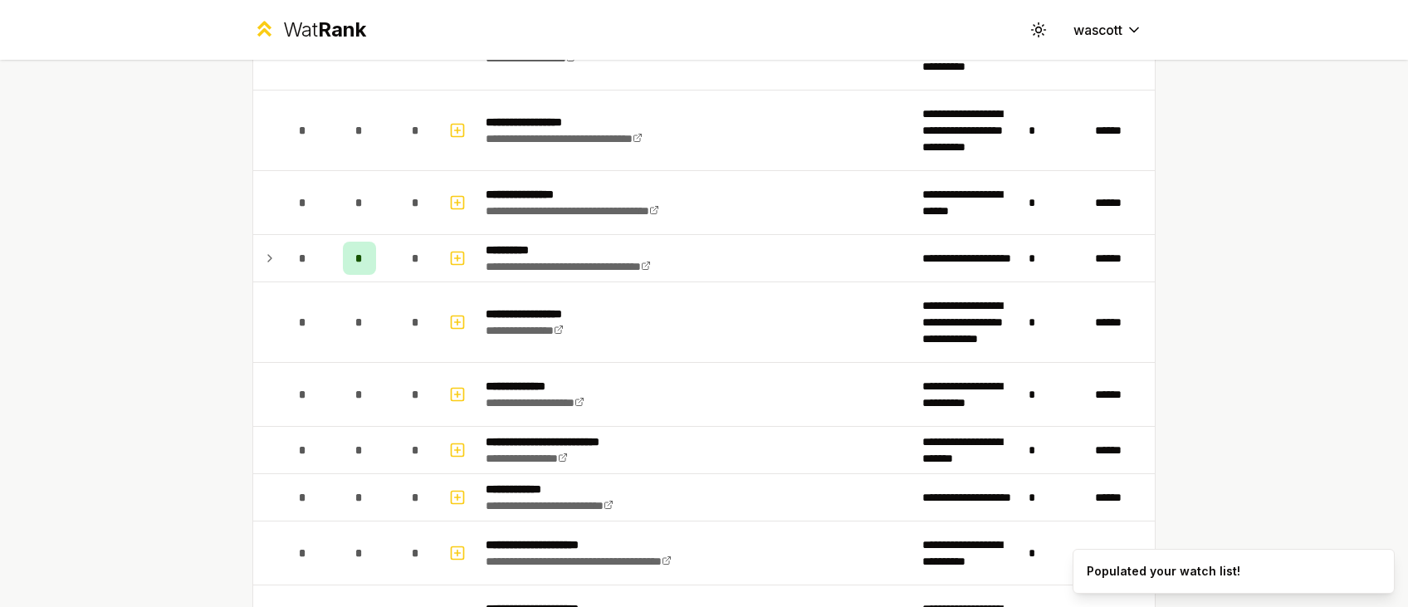
scroll to position [3065, 0]
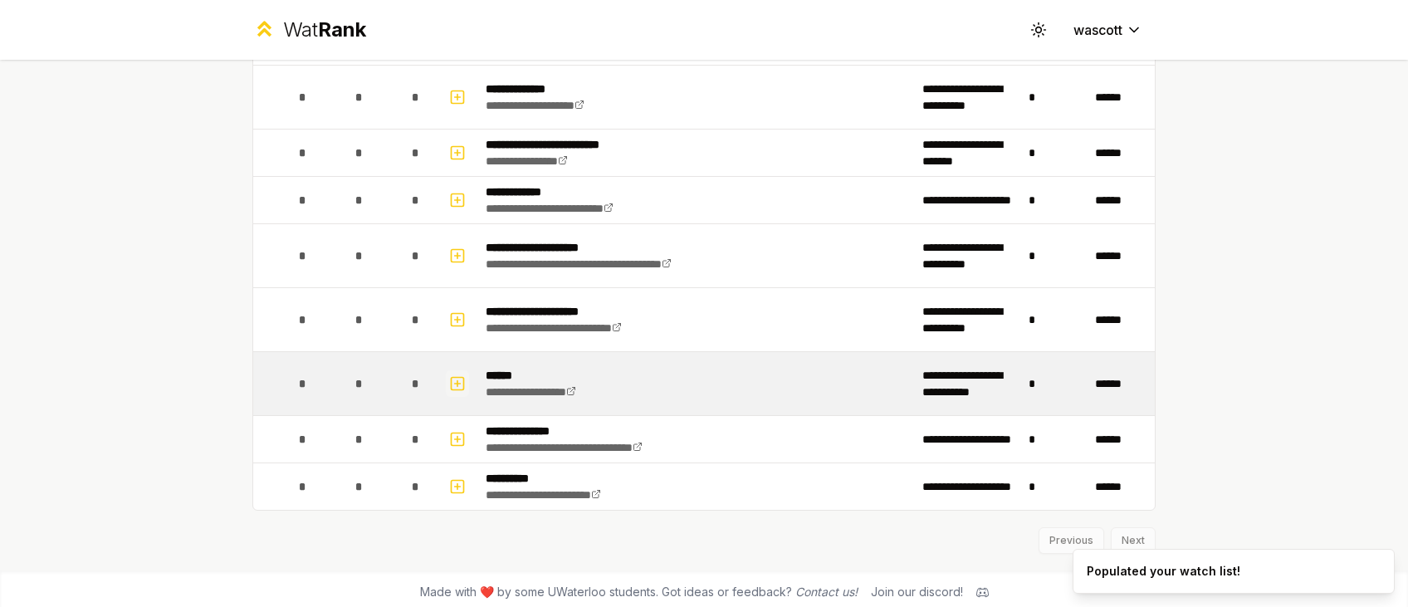
click at [468, 382] on button "button" at bounding box center [457, 383] width 23 height 27
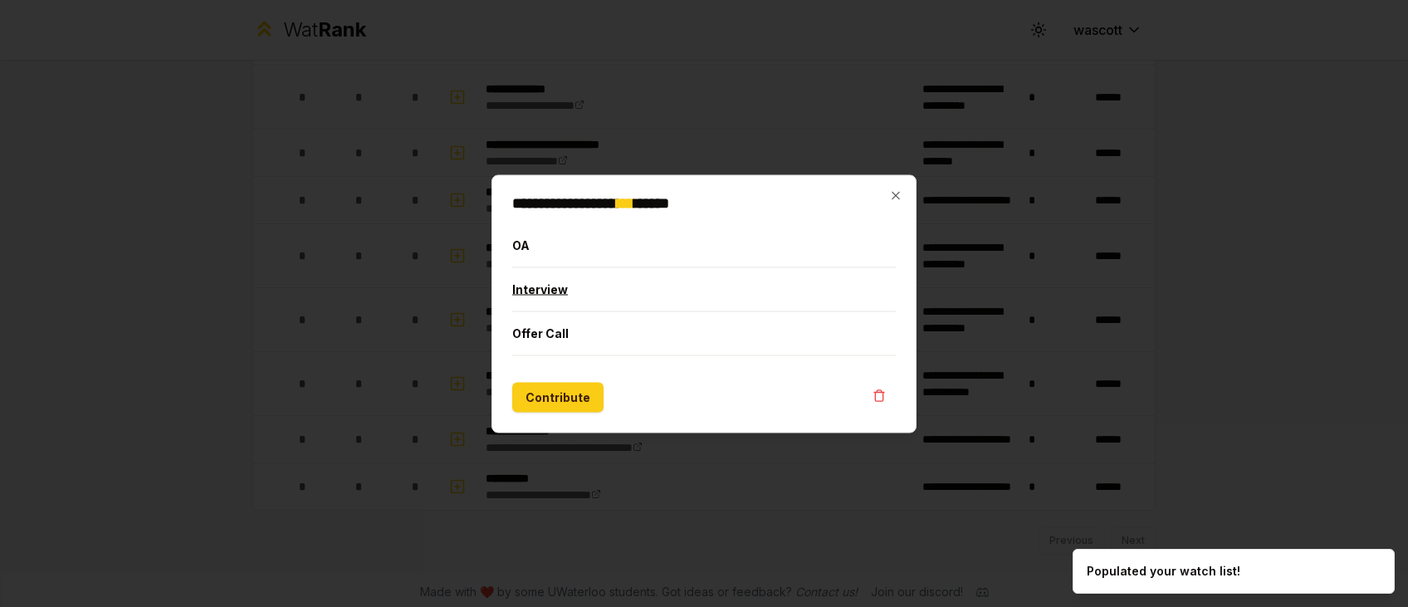
click at [546, 286] on button "Interview" at bounding box center [703, 288] width 383 height 43
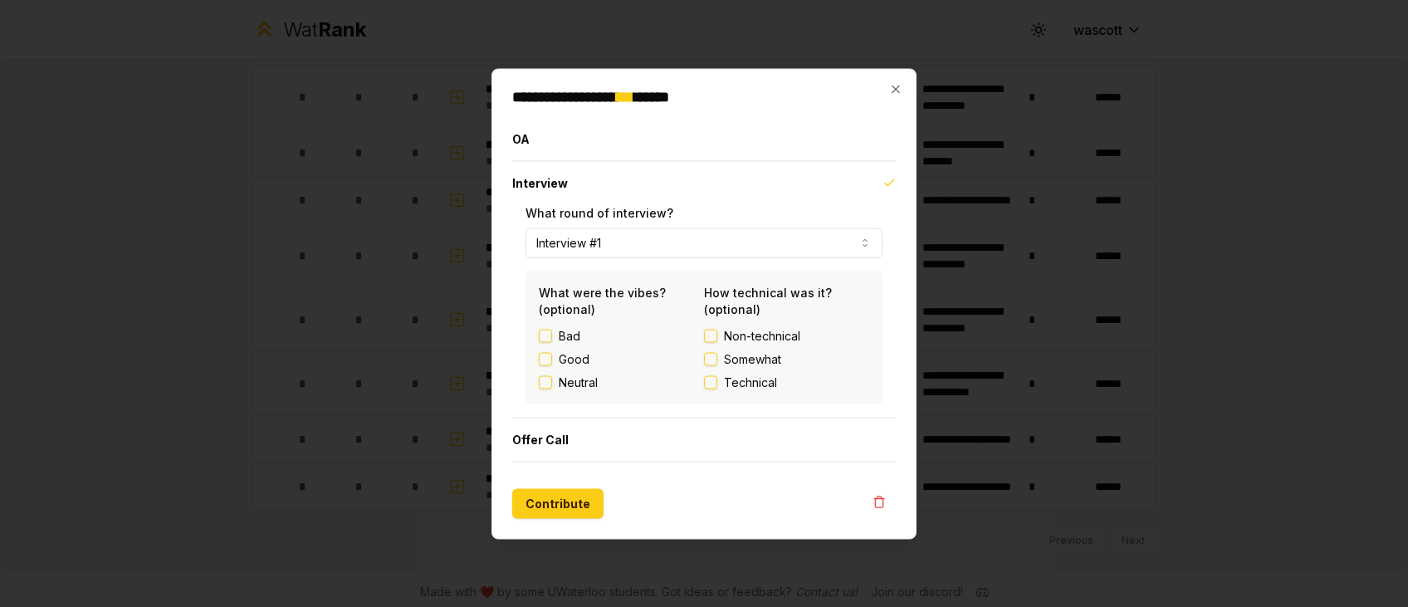
click at [562, 487] on form "**********" at bounding box center [703, 317] width 383 height 401
click at [564, 499] on button "Contribute" at bounding box center [557, 503] width 91 height 30
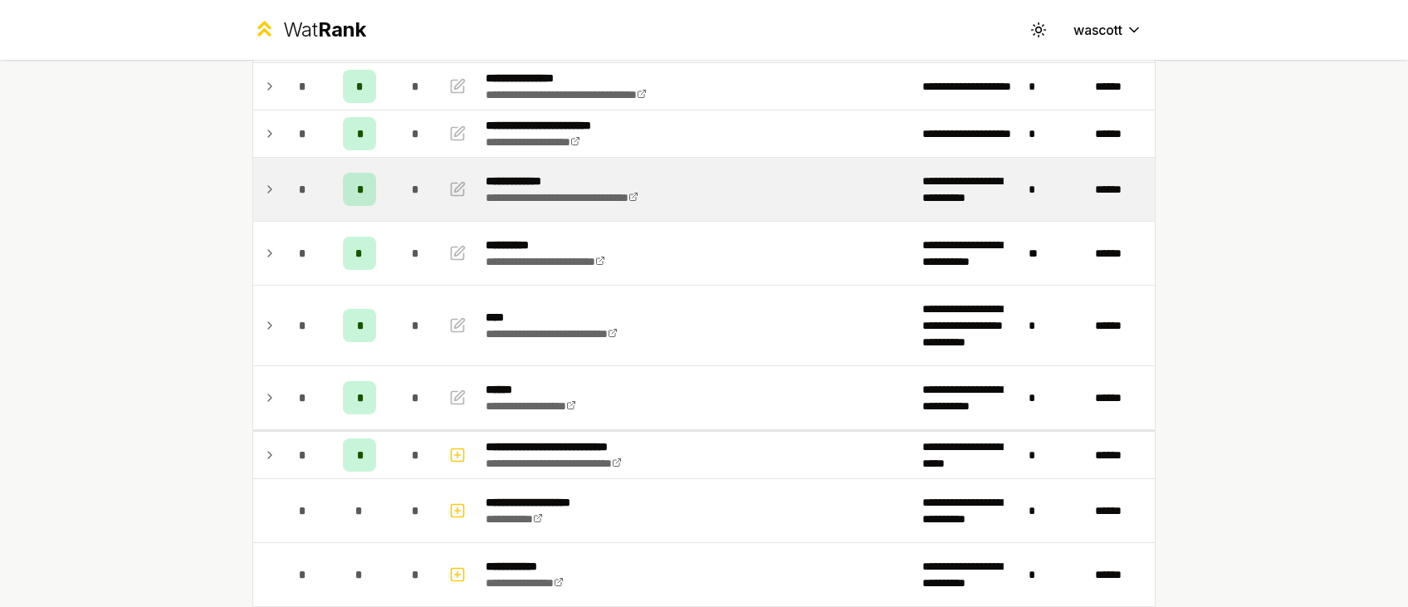
scroll to position [0, 0]
